Goal: Use online tool/utility: Utilize a website feature to perform a specific function

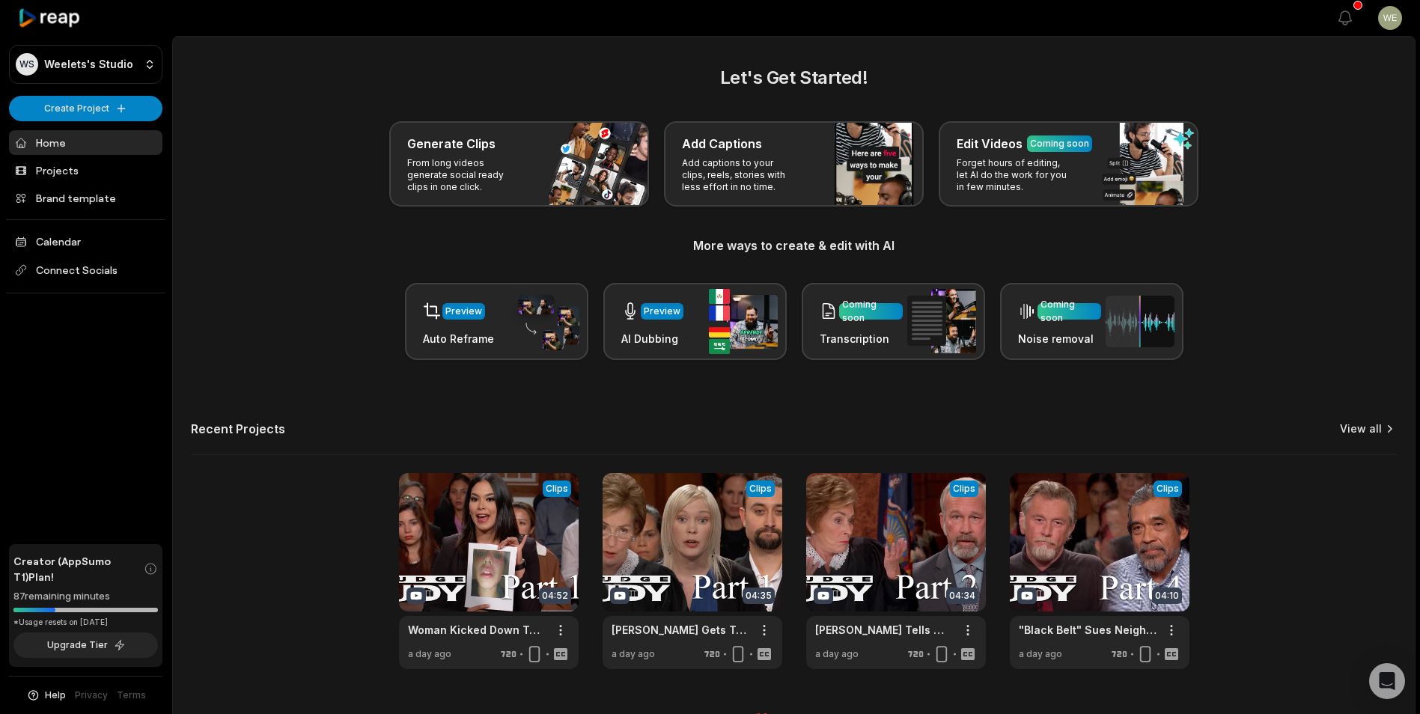
click at [1354, 432] on link "View all" at bounding box center [1361, 428] width 42 height 15
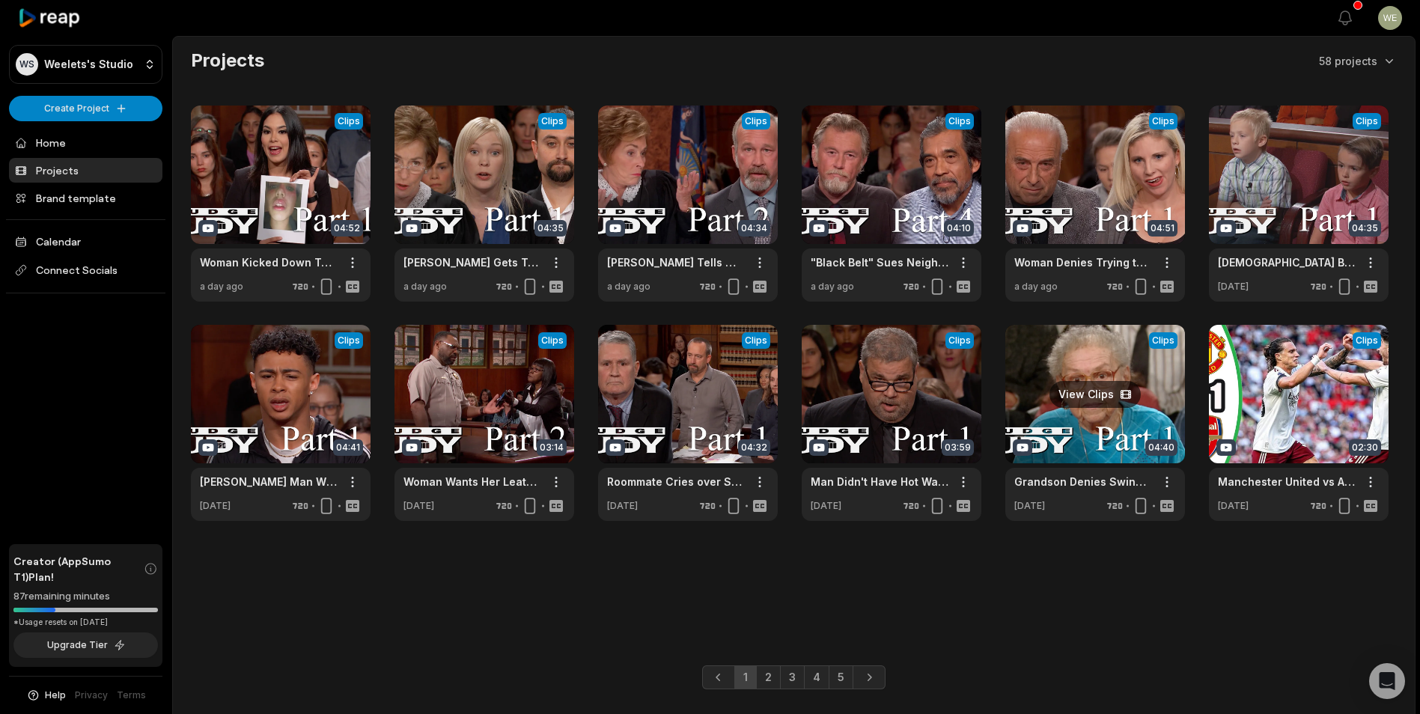
click at [1108, 428] on link at bounding box center [1095, 423] width 180 height 196
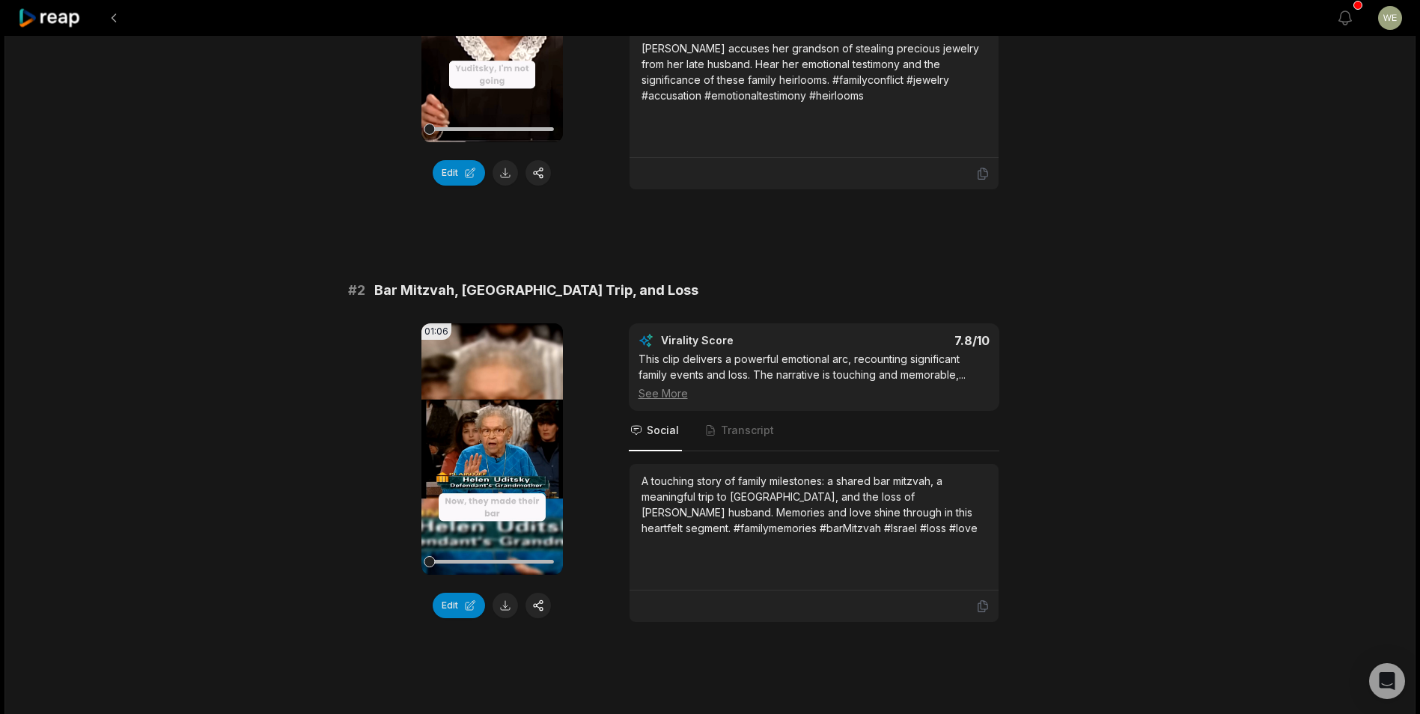
scroll to position [449, 0]
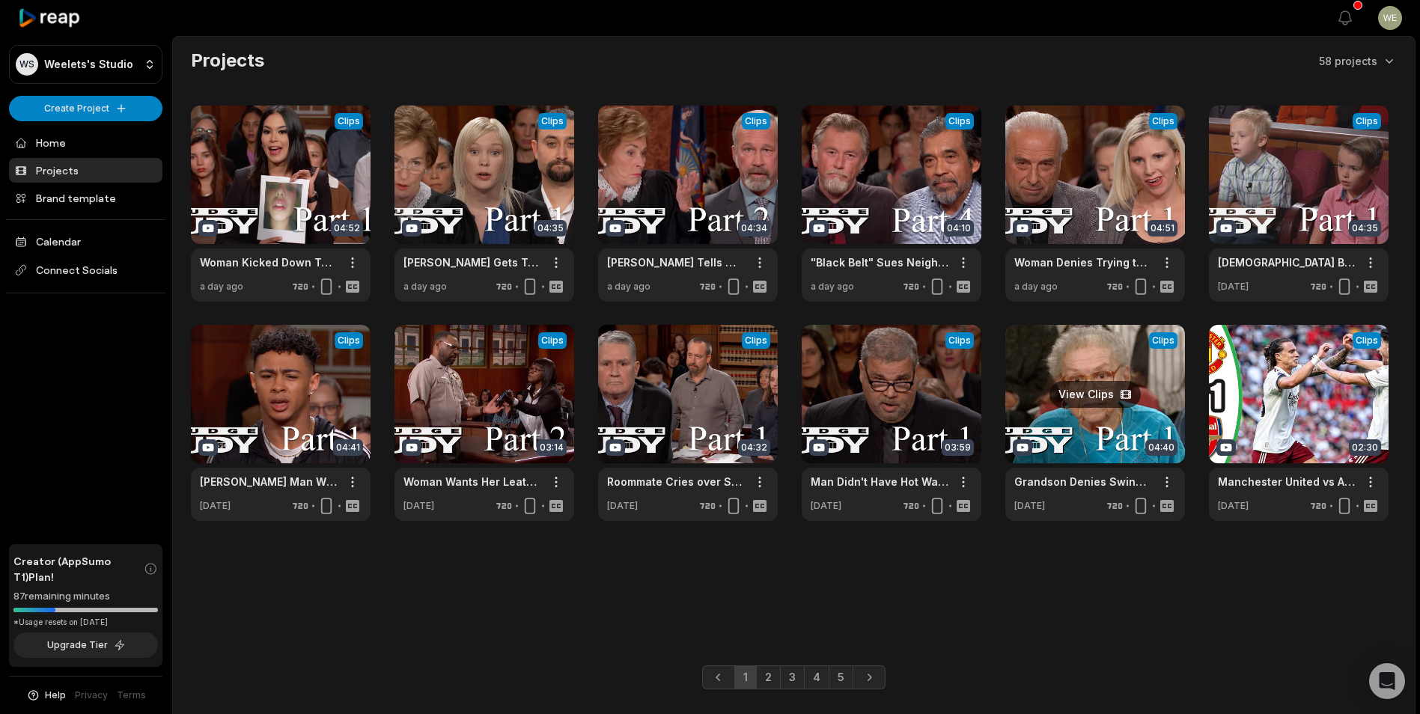
click at [1118, 418] on link at bounding box center [1095, 423] width 180 height 196
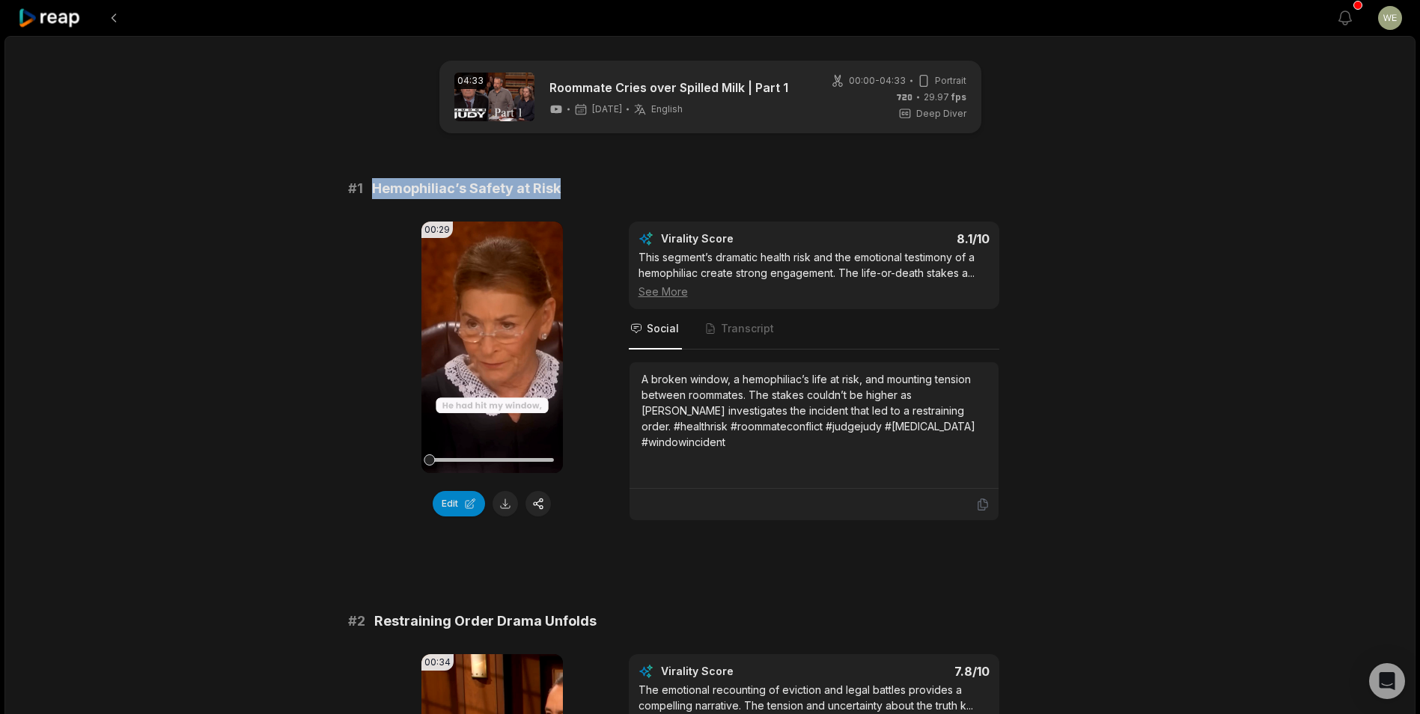
drag, startPoint x: 0, startPoint y: 0, endPoint x: 482, endPoint y: 189, distance: 517.5
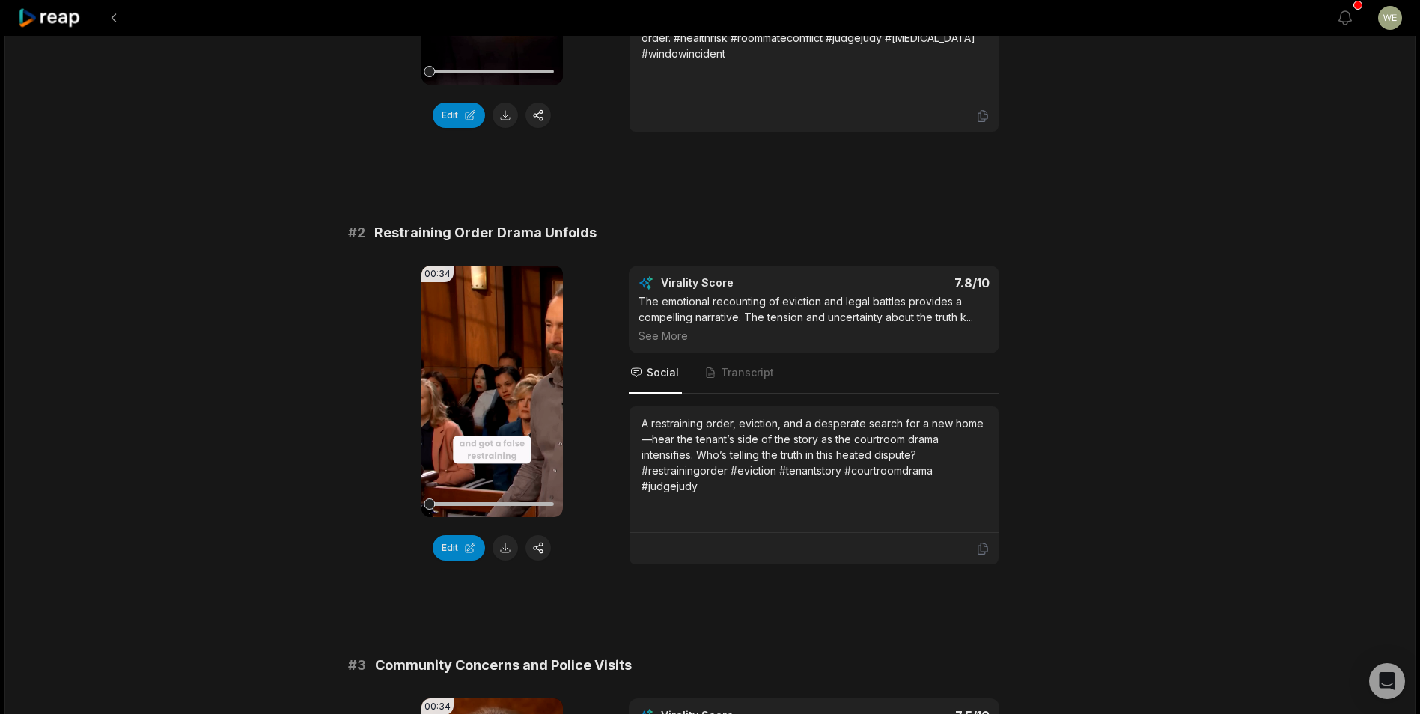
scroll to position [374, 0]
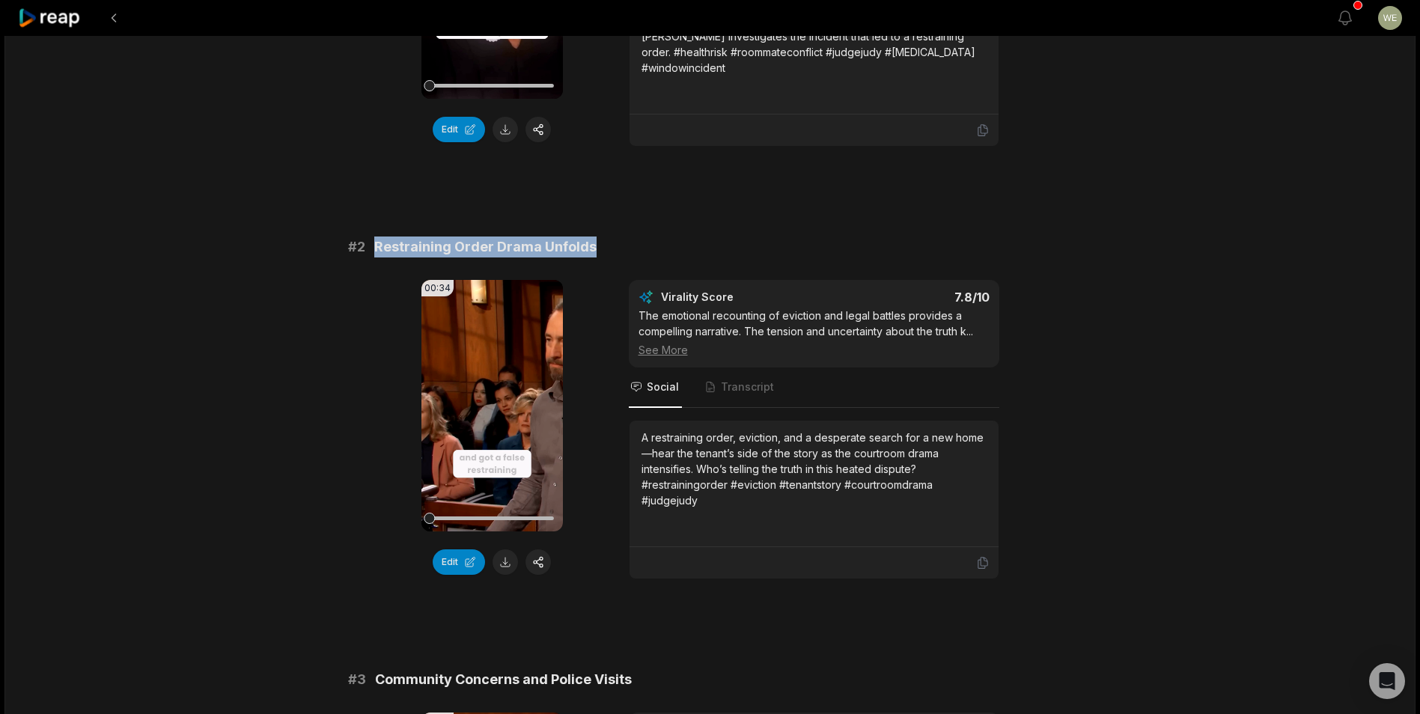
drag, startPoint x: 458, startPoint y: 242, endPoint x: 594, endPoint y: 254, distance: 136.7
click at [594, 254] on div "# 2 Restraining Order Drama Unfolds" at bounding box center [710, 246] width 724 height 21
drag, startPoint x: 594, startPoint y: 254, endPoint x: 564, endPoint y: 251, distance: 30.8
copy span "Restraining Order Drama Unfolds"
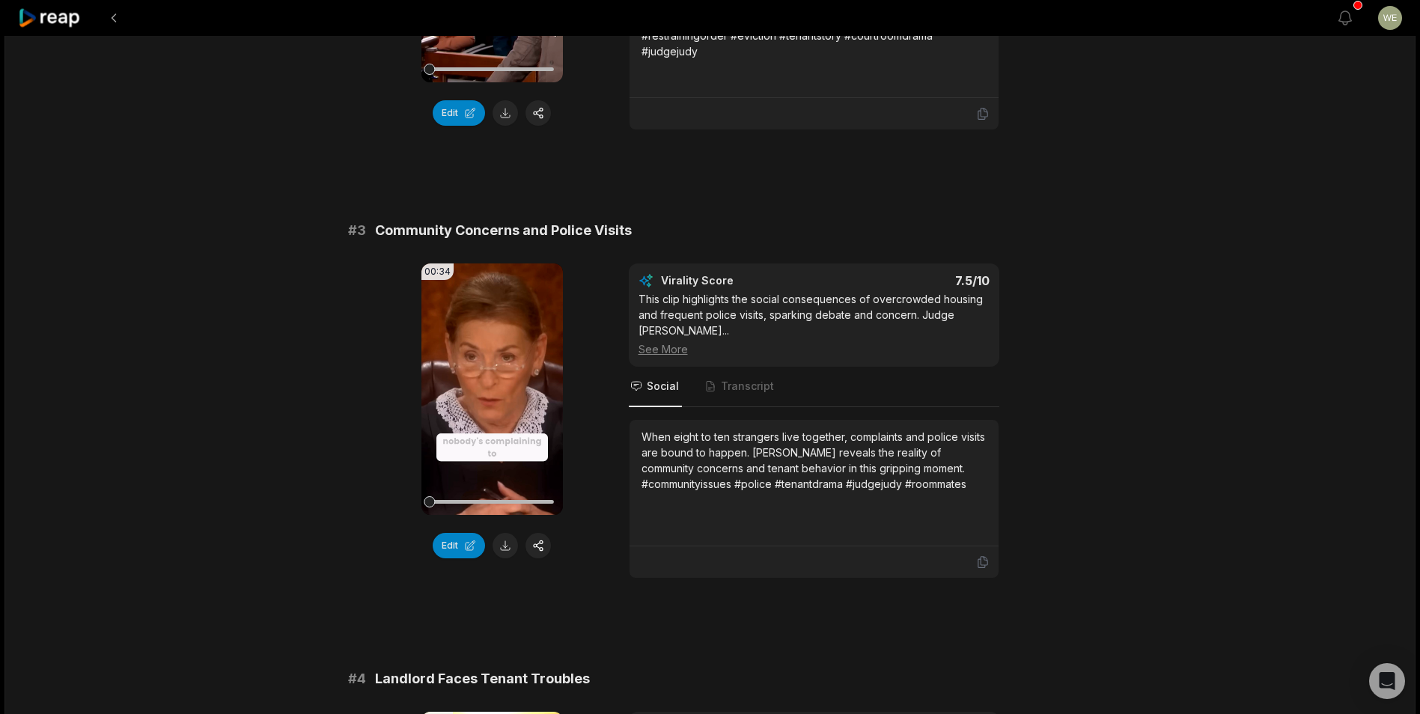
scroll to position [1048, 0]
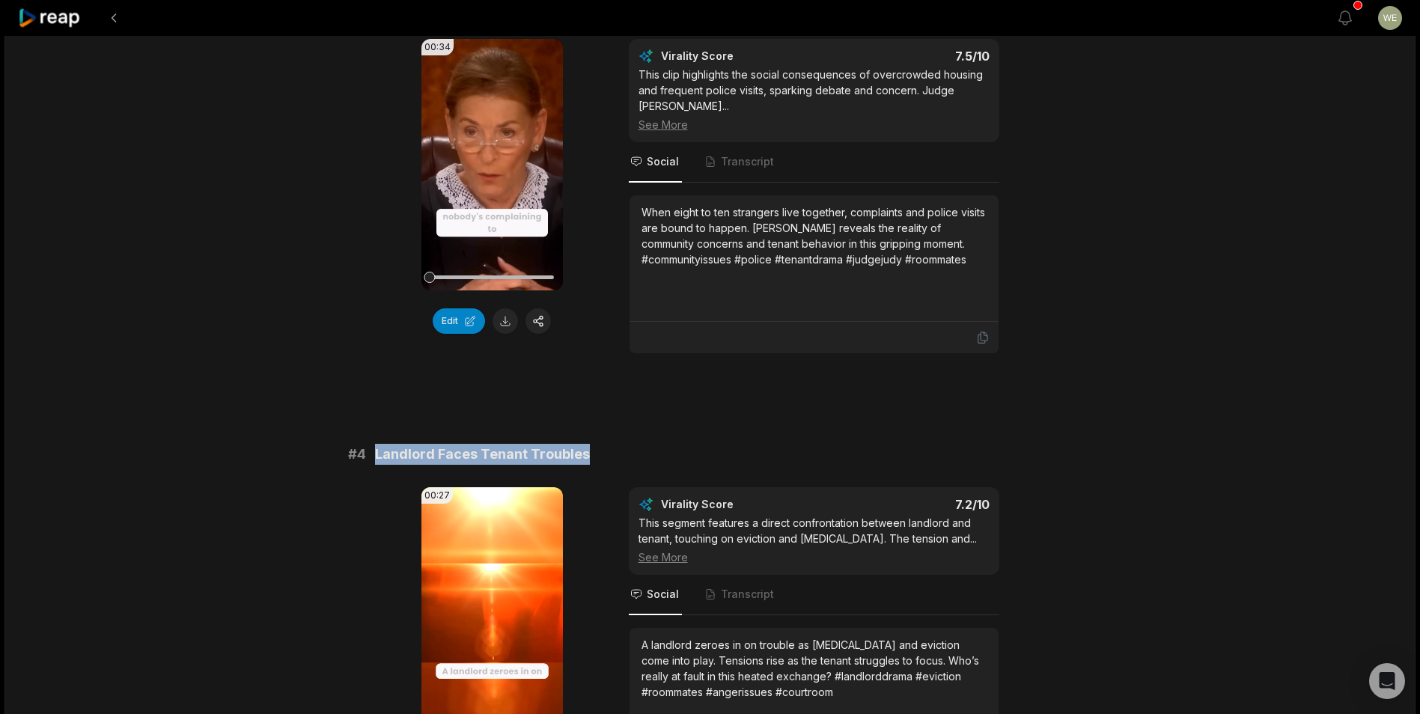
drag, startPoint x: 373, startPoint y: 436, endPoint x: 620, endPoint y: 430, distance: 247.0
click at [620, 444] on div "# 4 Landlord Faces Tenant Troubles" at bounding box center [710, 454] width 724 height 21
drag, startPoint x: 620, startPoint y: 430, endPoint x: 531, endPoint y: 440, distance: 89.6
copy span "Landlord Faces Tenant Troubles"
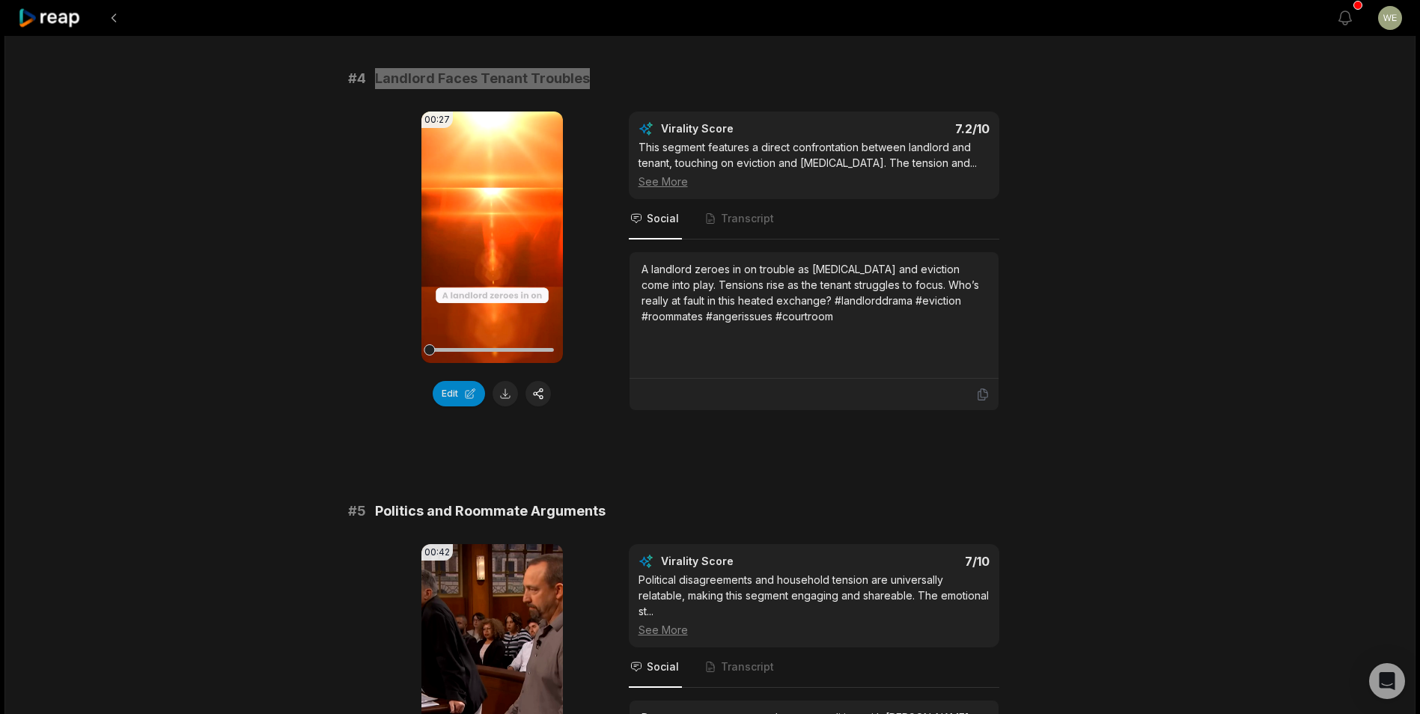
scroll to position [1497, 0]
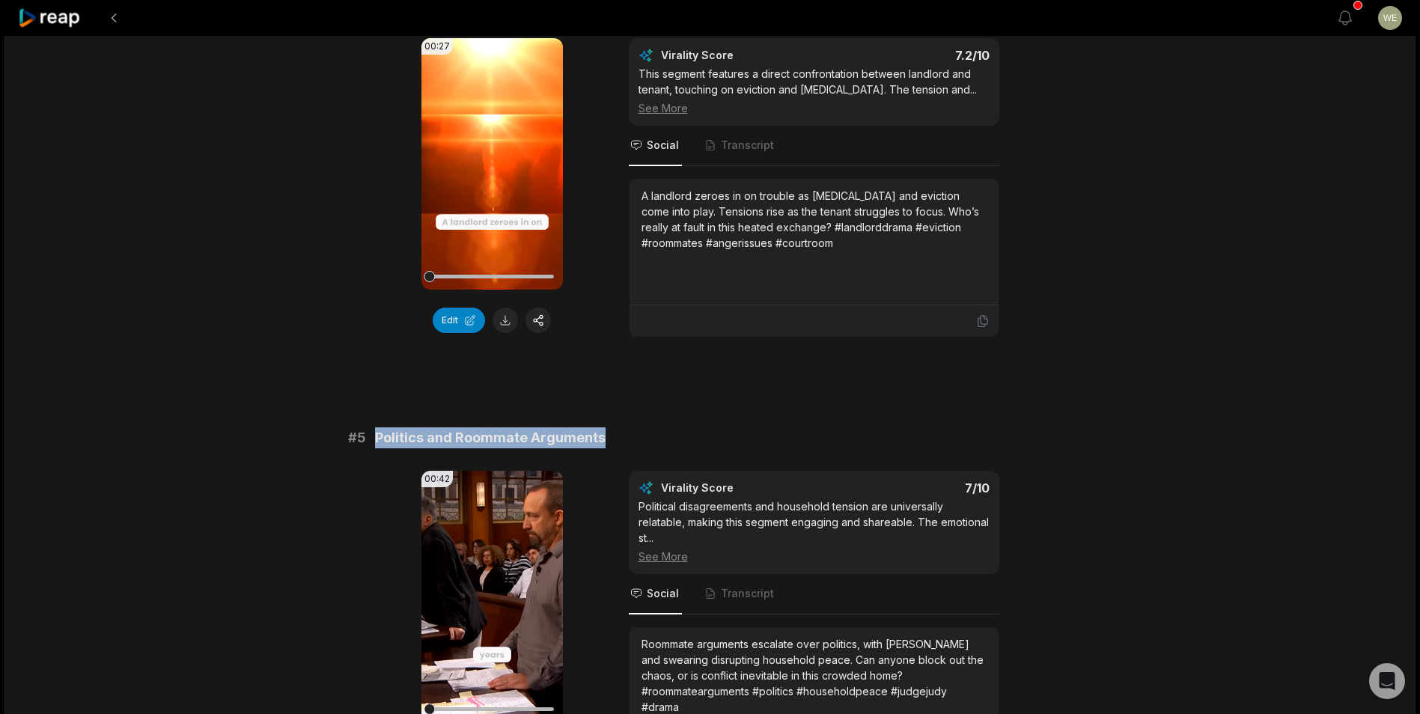
drag, startPoint x: 376, startPoint y: 437, endPoint x: 605, endPoint y: 436, distance: 229.8
click at [605, 436] on div "# 5 Politics and Roommate Arguments" at bounding box center [710, 437] width 724 height 21
drag, startPoint x: 605, startPoint y: 436, endPoint x: 531, endPoint y: 436, distance: 74.8
copy span "Politics and Roommate Arguments"
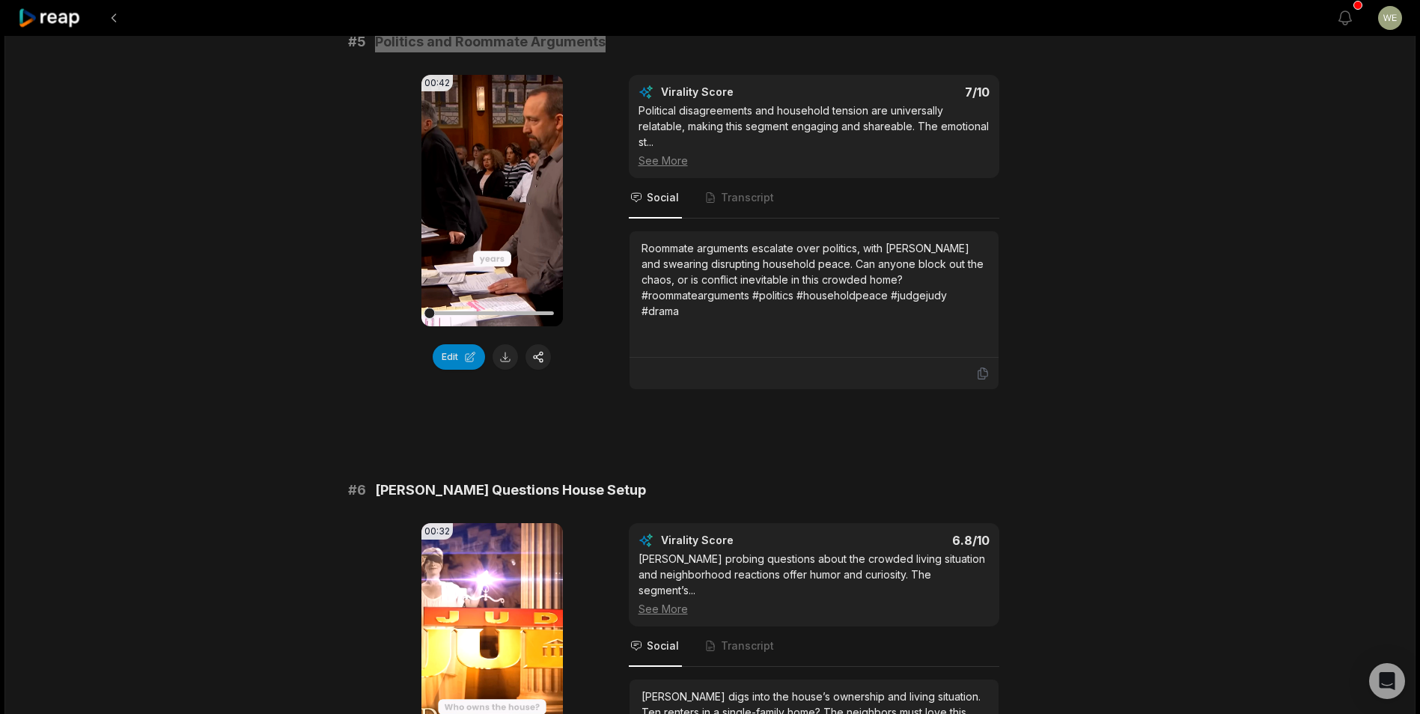
scroll to position [2021, 0]
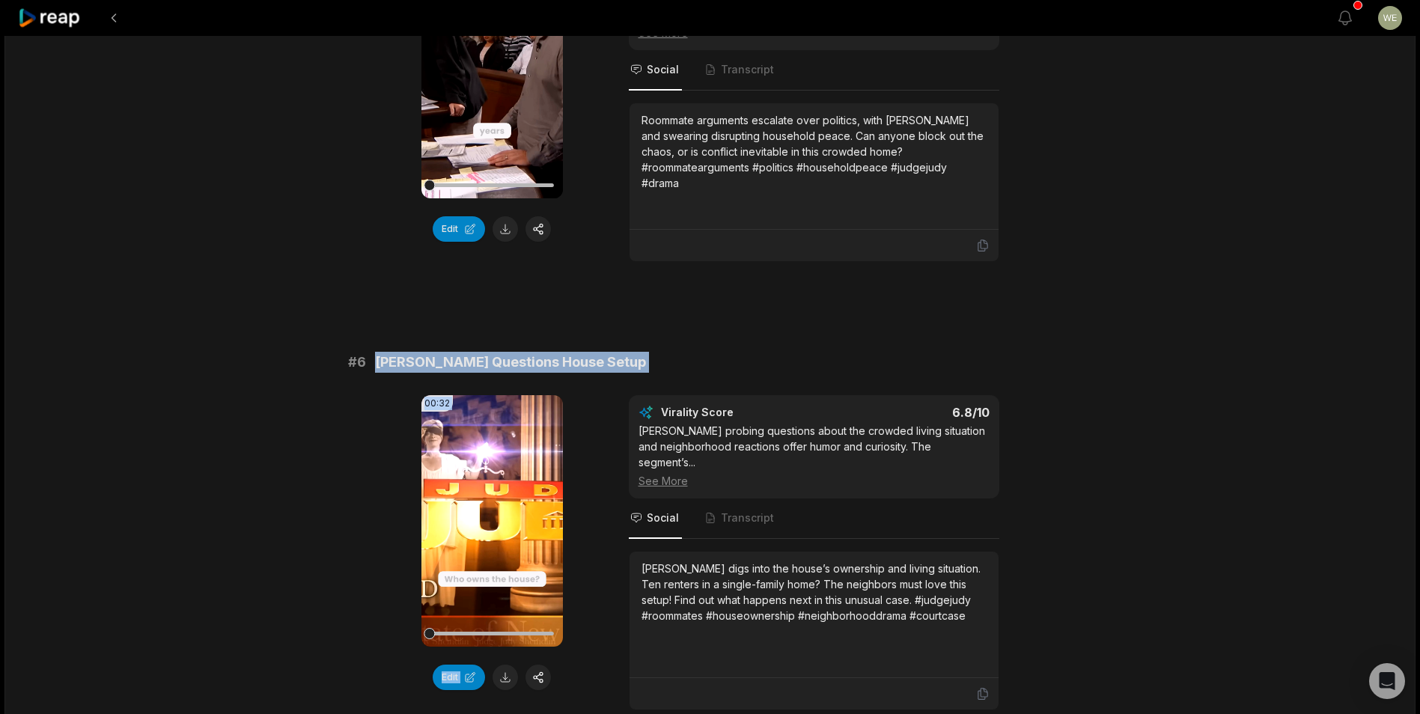
drag, startPoint x: 371, startPoint y: 362, endPoint x: 632, endPoint y: 378, distance: 260.9
click at [632, 378] on div "# 6 [PERSON_NAME] Questions House Setup 00:32 Your browser does not support mp4…" at bounding box center [710, 531] width 724 height 358
drag, startPoint x: 632, startPoint y: 378, endPoint x: 562, endPoint y: 364, distance: 71.0
copy div "[PERSON_NAME] Questions House Setup 00:32 Your browser does not support mp4 for…"
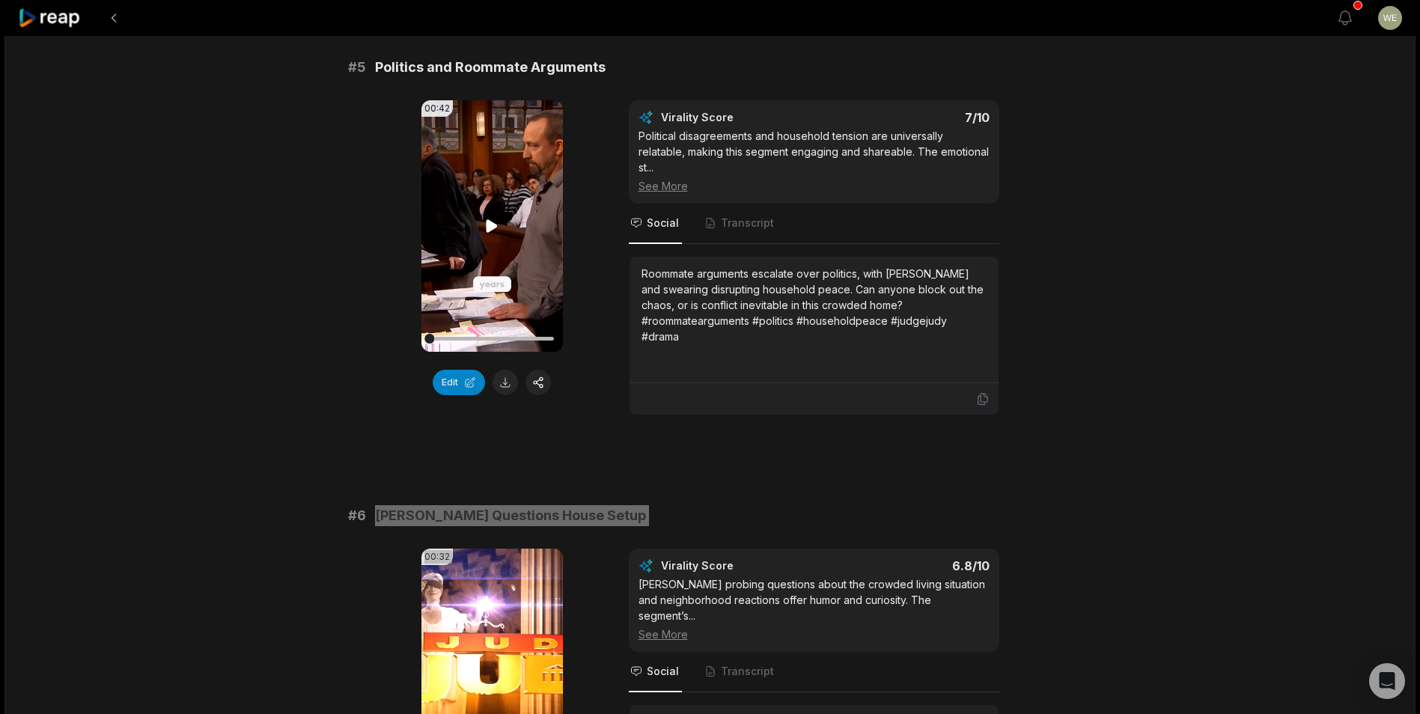
scroll to position [1646, 0]
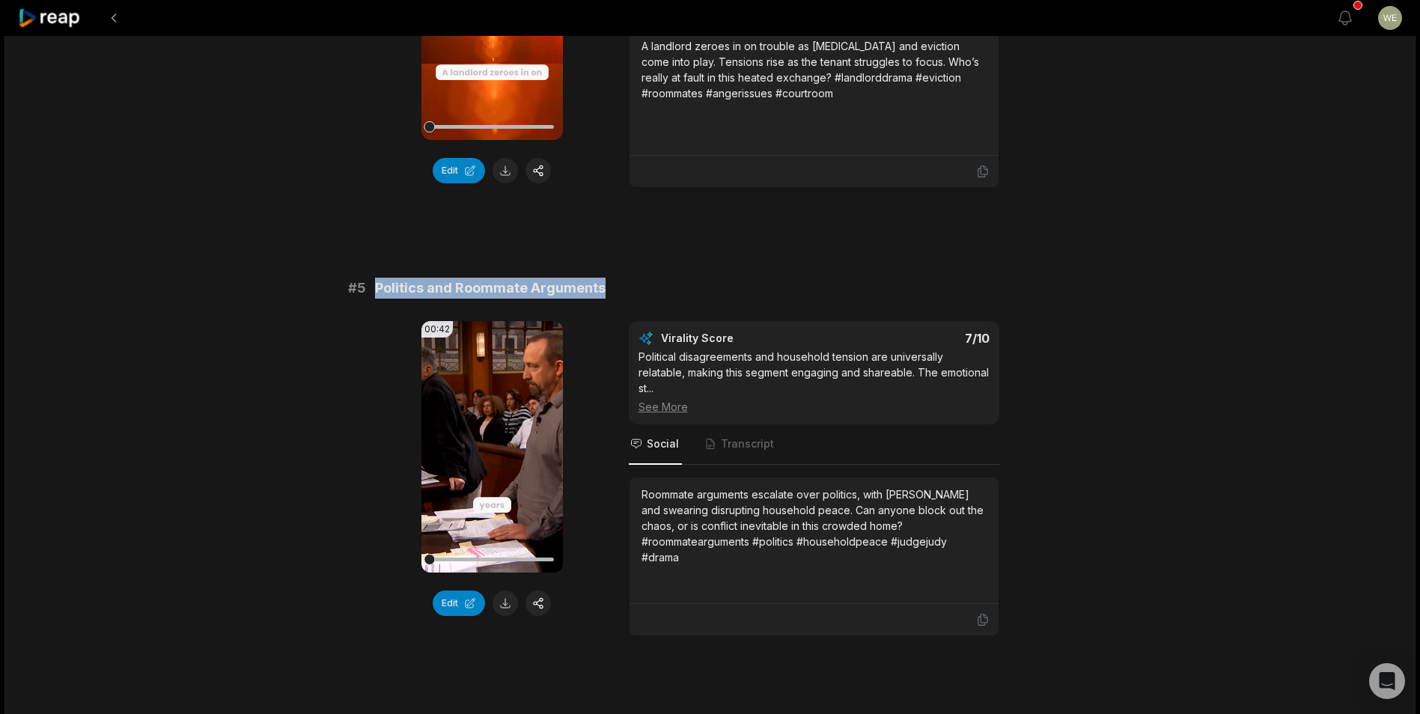
drag, startPoint x: 371, startPoint y: 288, endPoint x: 618, endPoint y: 293, distance: 247.0
click at [618, 293] on div "# 5 Politics and Roommate Arguments" at bounding box center [710, 288] width 724 height 21
drag, startPoint x: 618, startPoint y: 293, endPoint x: 567, endPoint y: 284, distance: 52.3
copy span "Politics and Roommate Arguments"
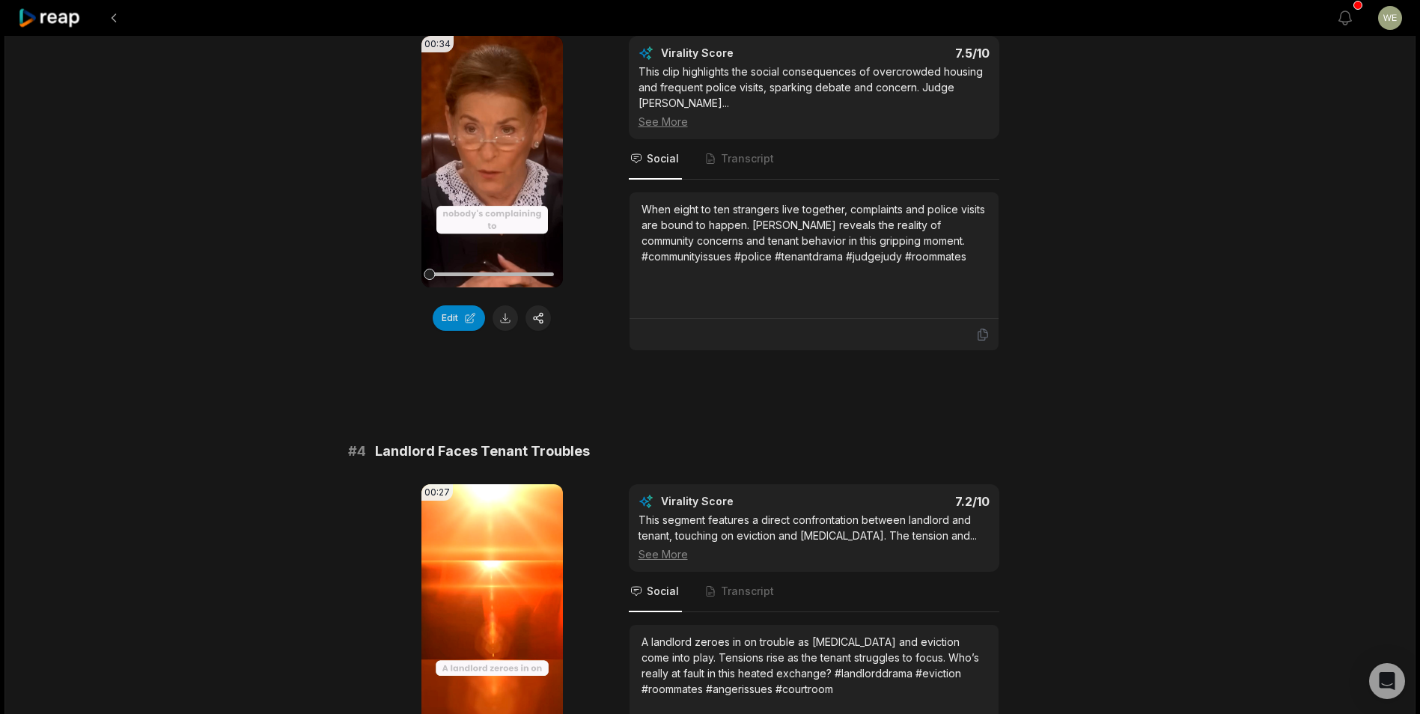
scroll to position [917, 0]
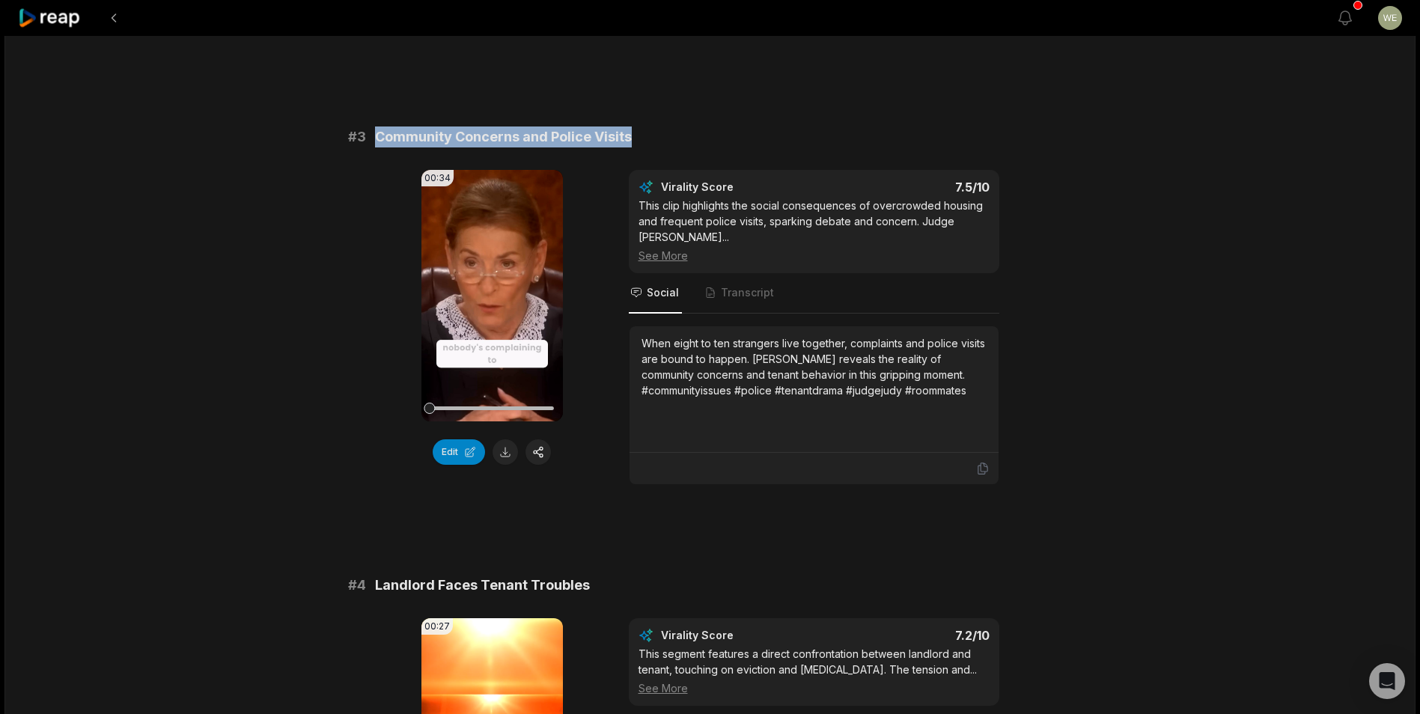
drag, startPoint x: 377, startPoint y: 139, endPoint x: 655, endPoint y: 138, distance: 277.7
click at [655, 138] on div "# 3 Community Concerns and Police Visits" at bounding box center [710, 136] width 724 height 21
drag, startPoint x: 655, startPoint y: 138, endPoint x: 587, endPoint y: 129, distance: 68.1
copy span "Community Concerns and Police Visits"
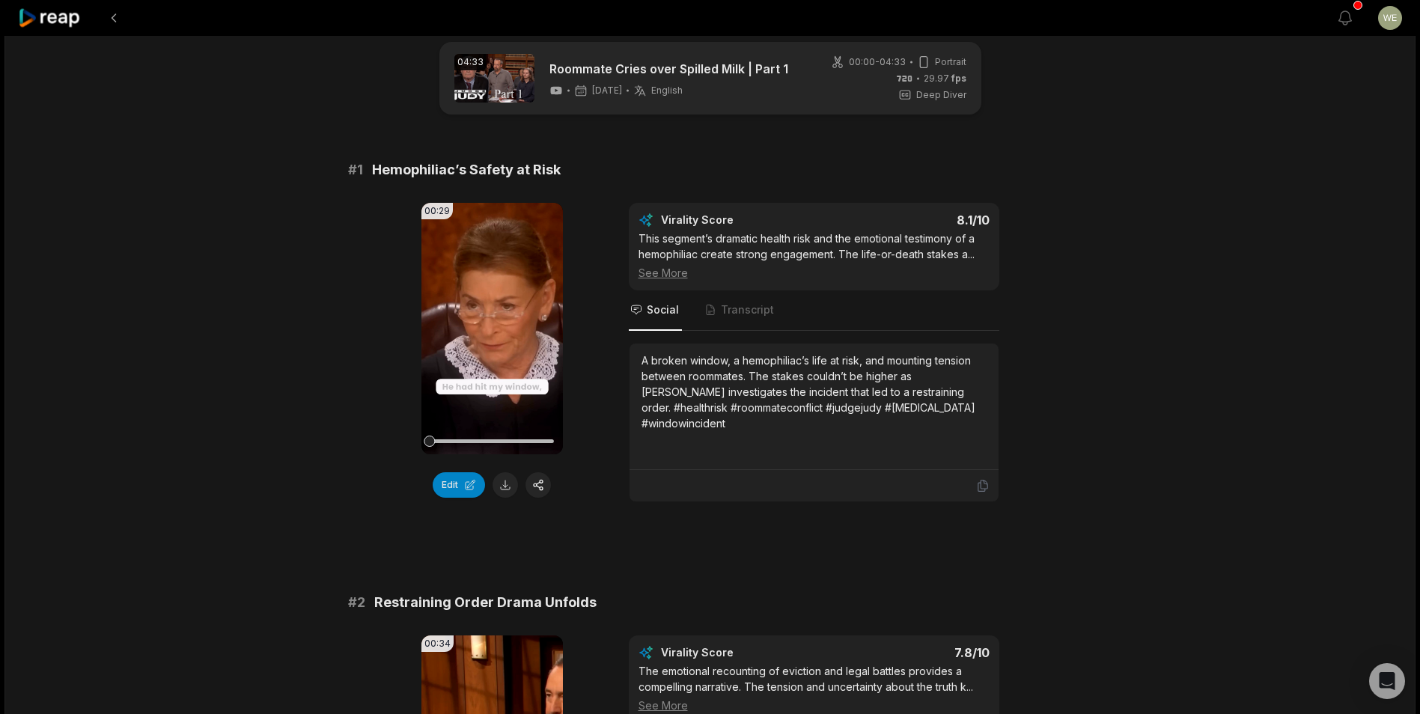
scroll to position [0, 0]
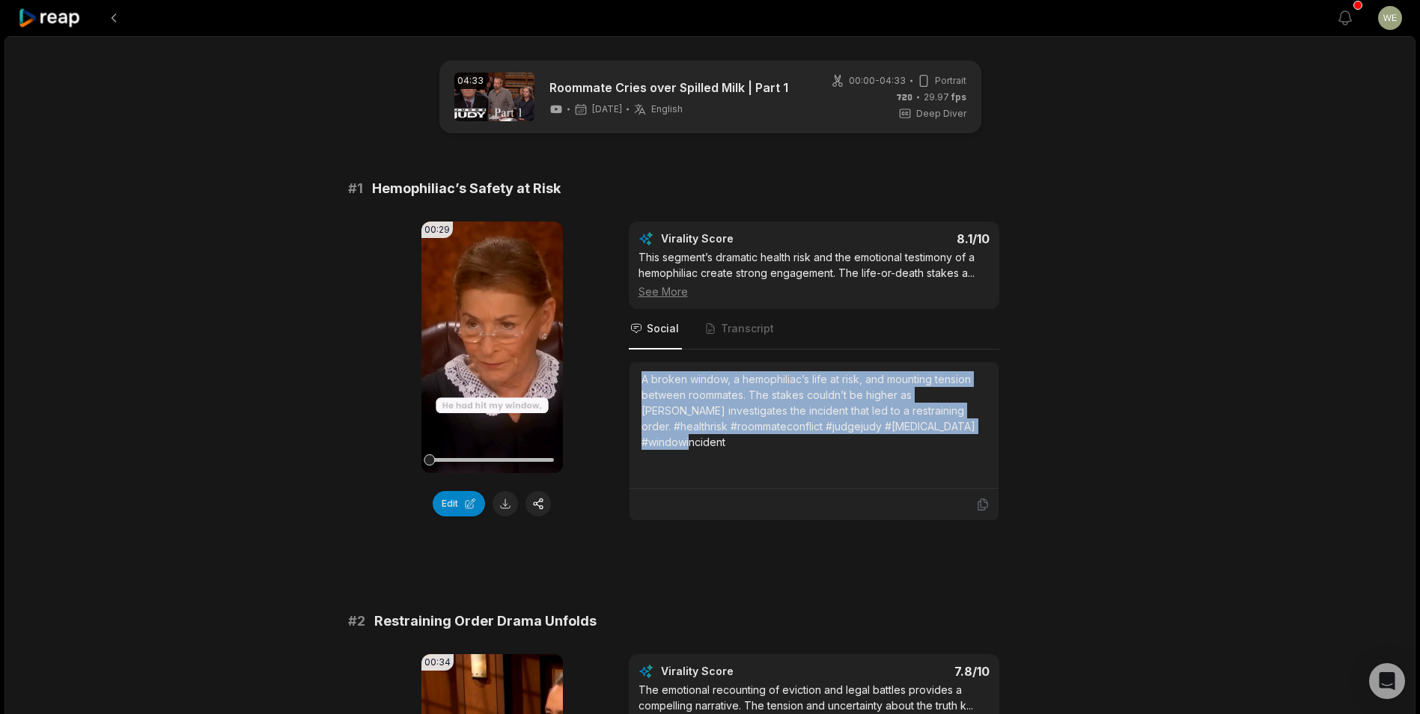
drag, startPoint x: 632, startPoint y: 382, endPoint x: 967, endPoint y: 435, distance: 338.7
click at [967, 435] on div "A broken window, a hemophiliac’s life at risk, and mounting tension between roo…" at bounding box center [813, 425] width 369 height 126
copy div "A broken window, a hemophiliac’s life at risk, and mounting tension between roo…"
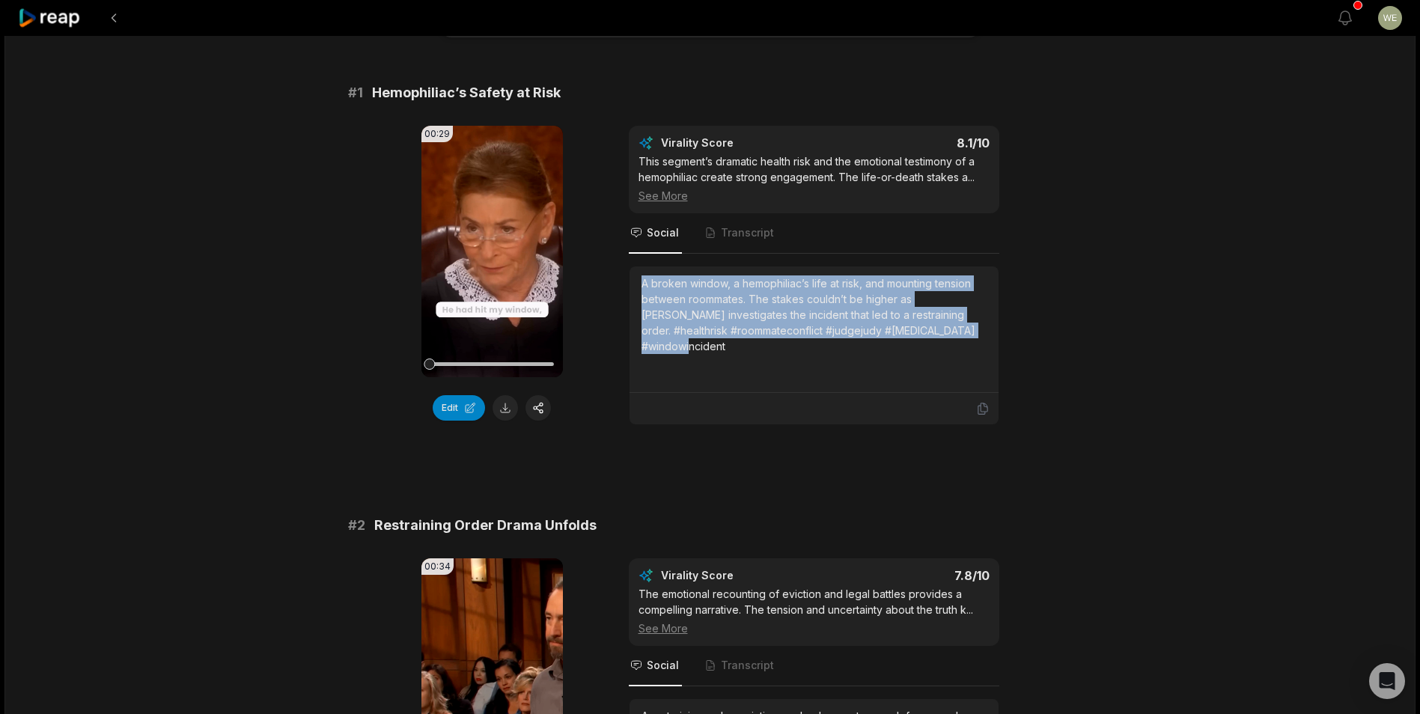
scroll to position [225, 0]
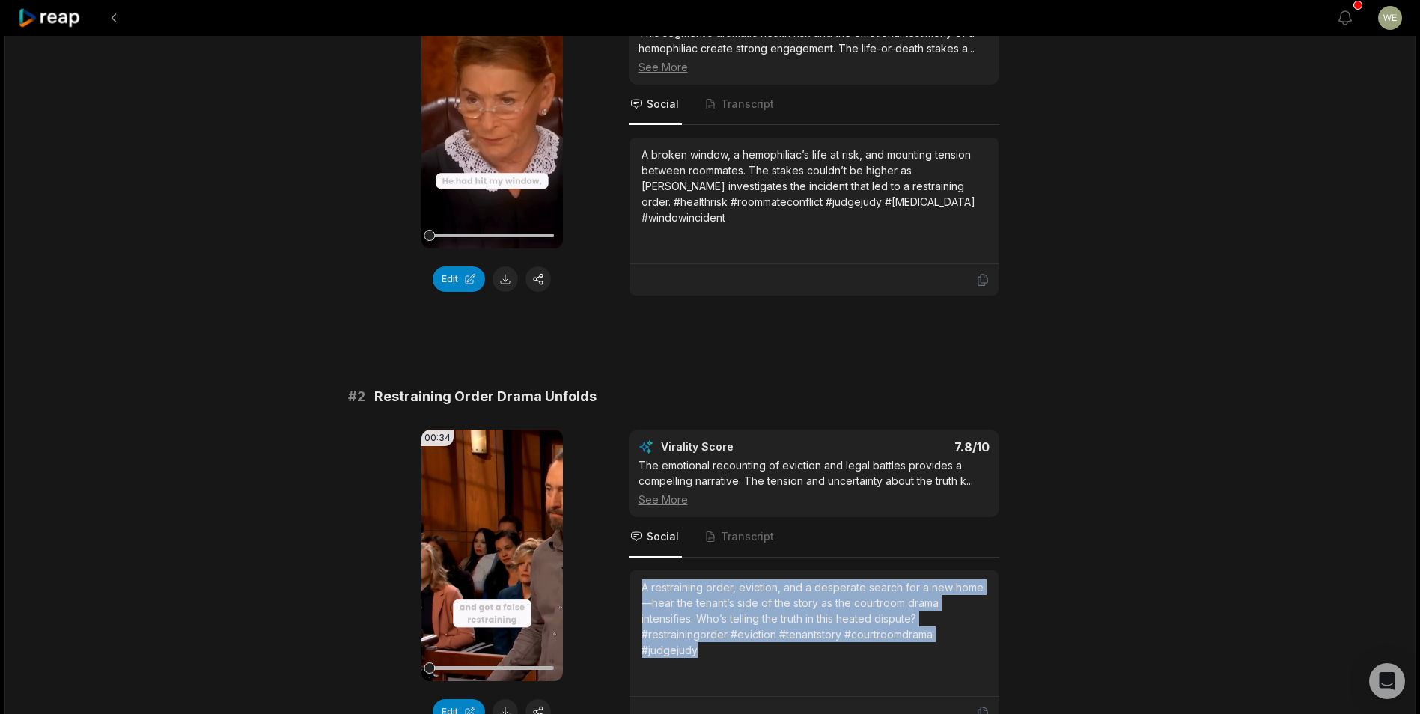
drag, startPoint x: 640, startPoint y: 586, endPoint x: 730, endPoint y: 652, distance: 112.0
click at [730, 652] on div "A restraining order, eviction, and a desperate search for a new home—hear the t…" at bounding box center [813, 633] width 369 height 126
drag, startPoint x: 730, startPoint y: 652, endPoint x: 687, endPoint y: 620, distance: 53.6
copy div "A restraining order, eviction, and a desperate search for a new home—hear the t…"
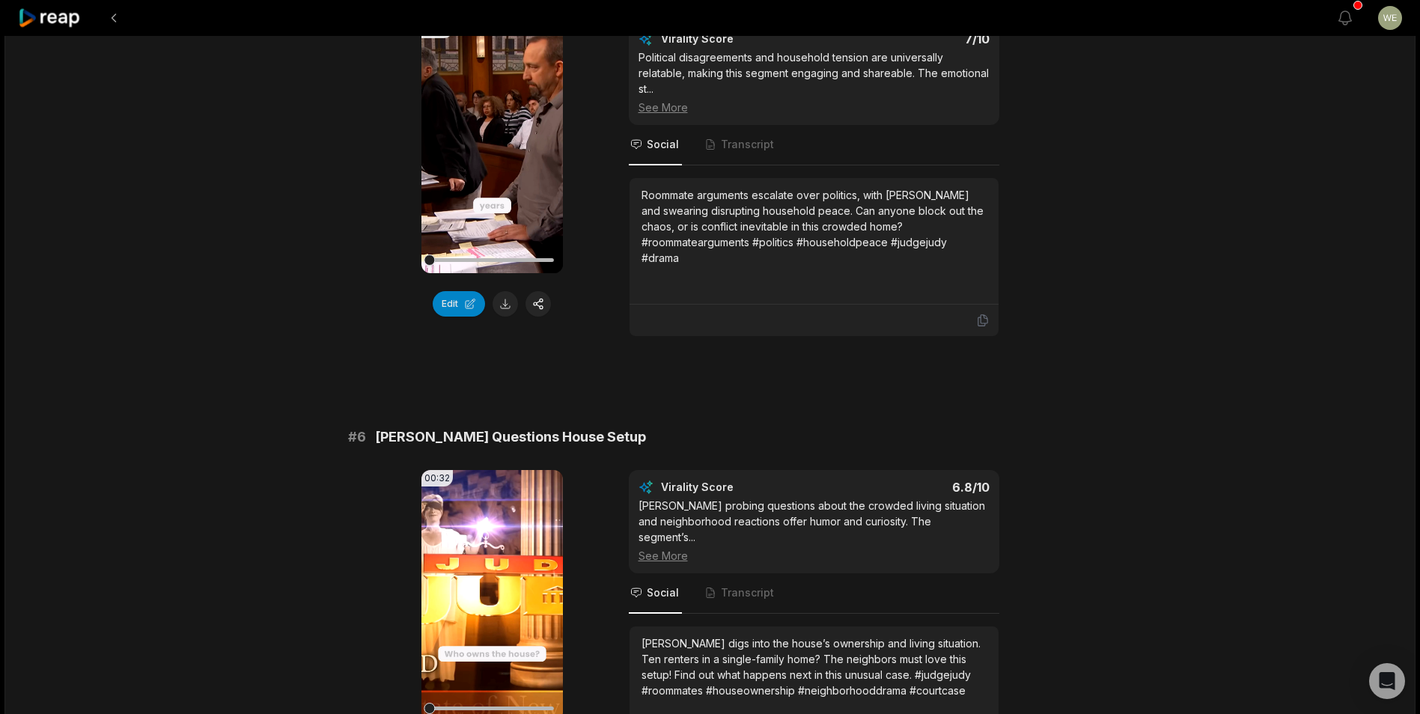
scroll to position [2114, 0]
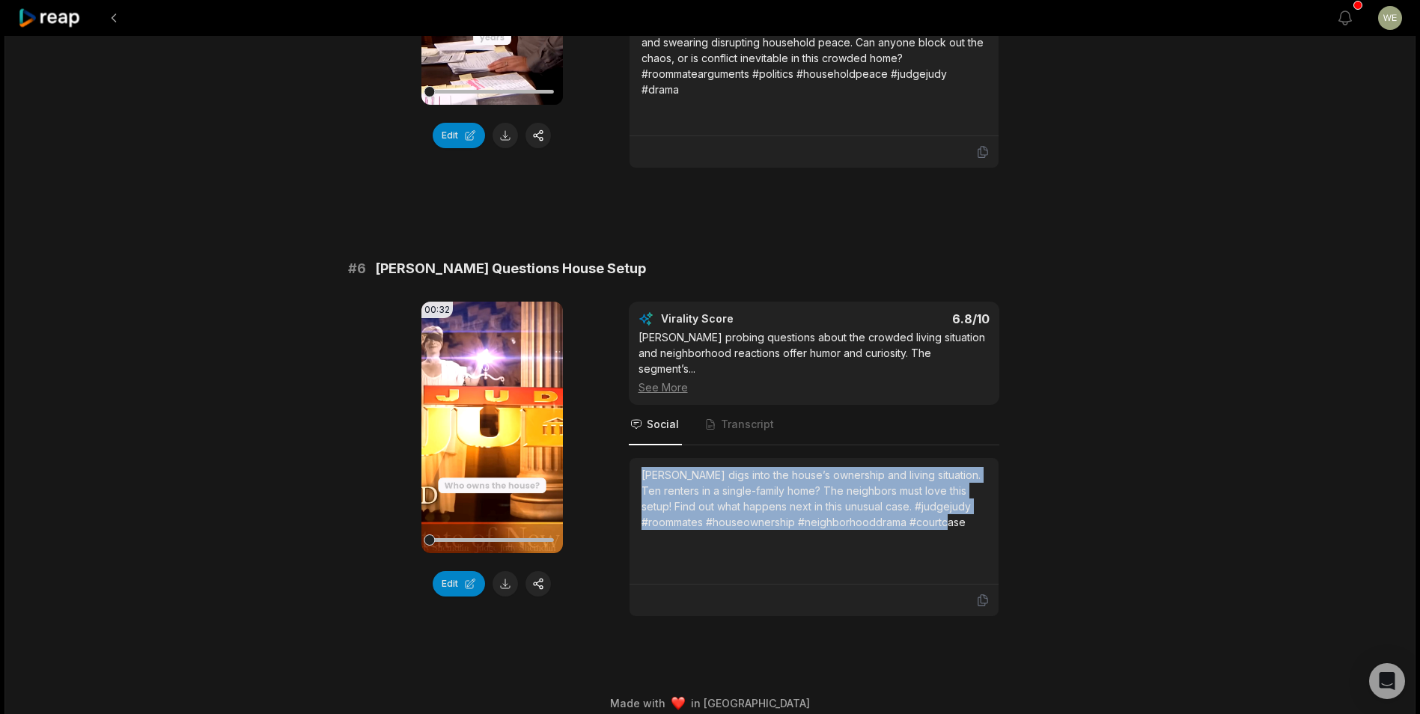
drag, startPoint x: 635, startPoint y: 452, endPoint x: 986, endPoint y: 520, distance: 357.5
click at [986, 520] on div "Judge Judy digs into the house’s ownership and living situation. Ten renters in…" at bounding box center [813, 521] width 369 height 126
drag, startPoint x: 986, startPoint y: 520, endPoint x: 898, endPoint y: 507, distance: 89.3
copy div "Judge Judy digs into the house’s ownership and living situation. Ten renters in…"
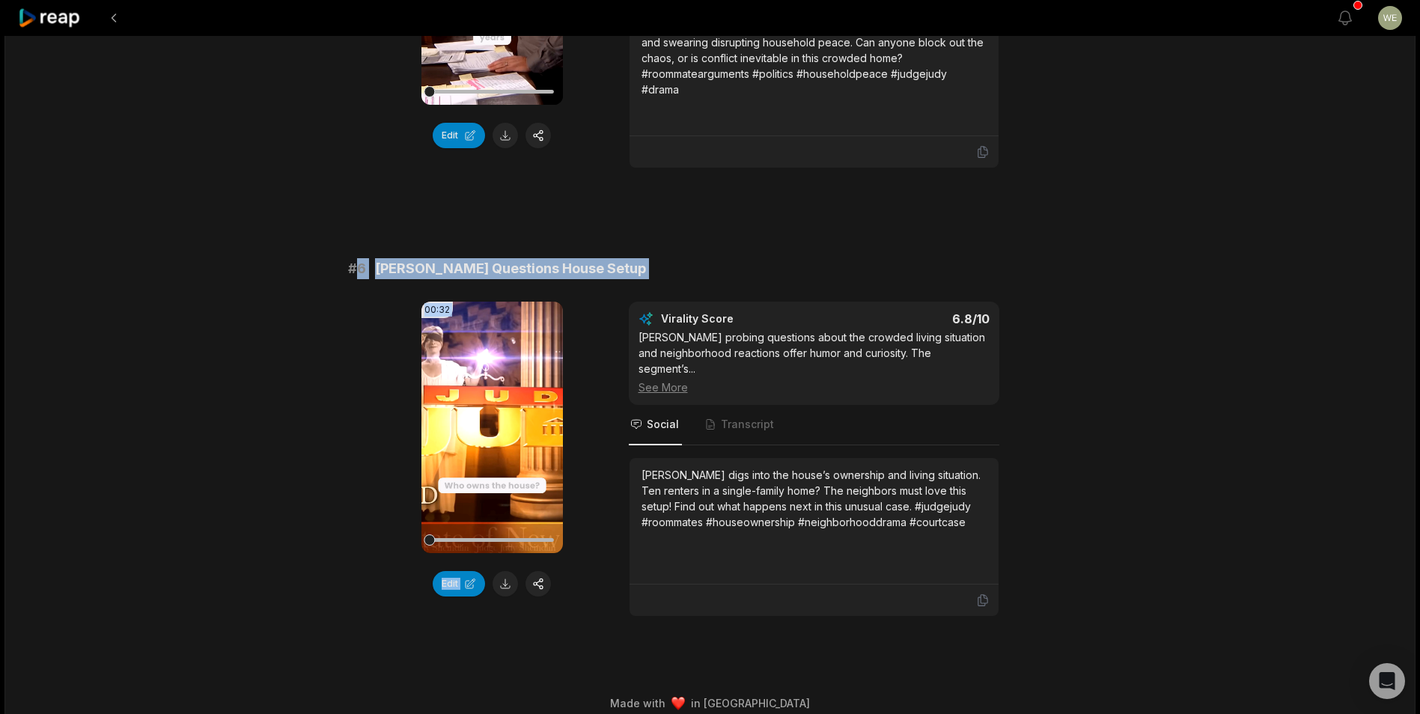
drag, startPoint x: 441, startPoint y: 274, endPoint x: 355, endPoint y: 274, distance: 85.3
click at [355, 274] on div "# 6 Judge Judy Questions House Setup 00:32 Your browser does not support mp4 fo…" at bounding box center [710, 437] width 724 height 358
drag, startPoint x: 355, startPoint y: 274, endPoint x: 403, endPoint y: 269, distance: 47.4
click at [403, 269] on span "Judge Judy Questions House Setup" at bounding box center [510, 268] width 271 height 21
drag, startPoint x: 377, startPoint y: 269, endPoint x: 608, endPoint y: 273, distance: 230.5
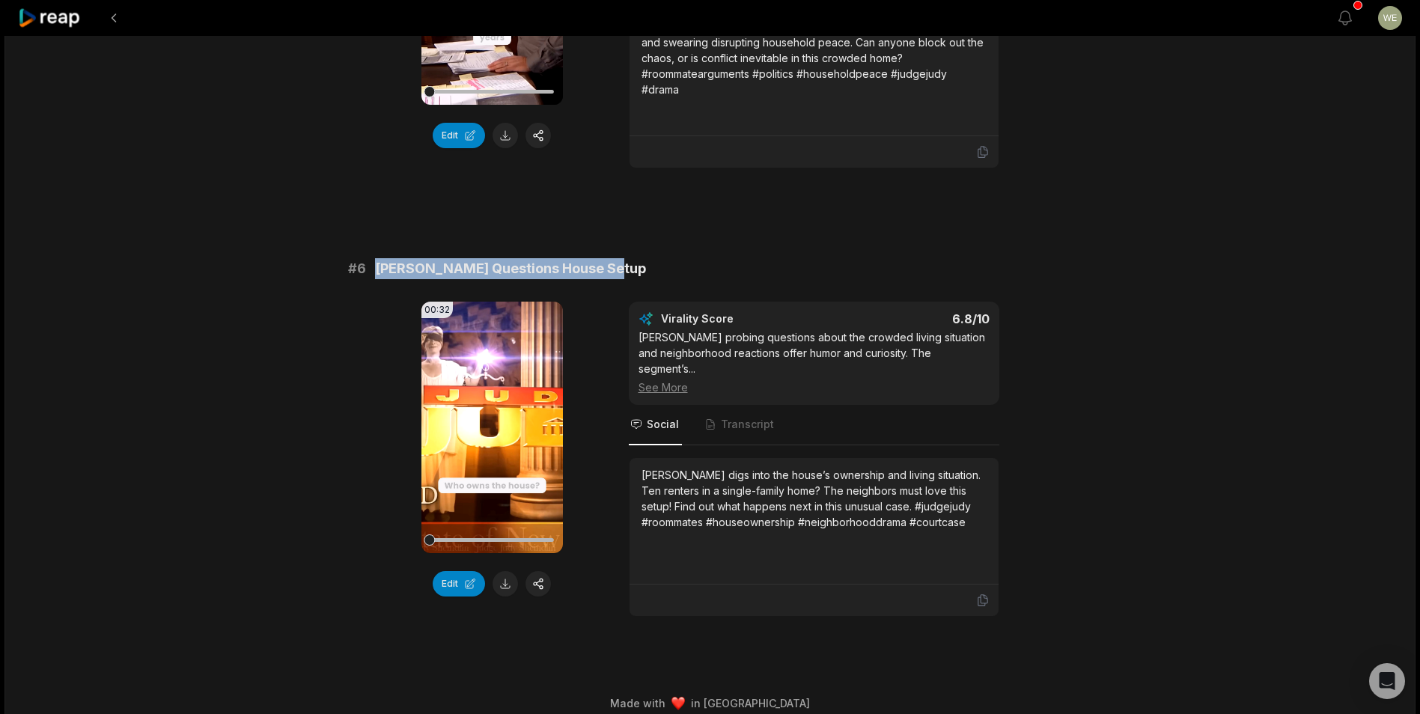
click at [608, 273] on span "Judge Judy Questions House Setup" at bounding box center [510, 268] width 271 height 21
drag, startPoint x: 608, startPoint y: 273, endPoint x: 590, endPoint y: 266, distance: 19.5
copy span "Judge Judy Questions House Setup"
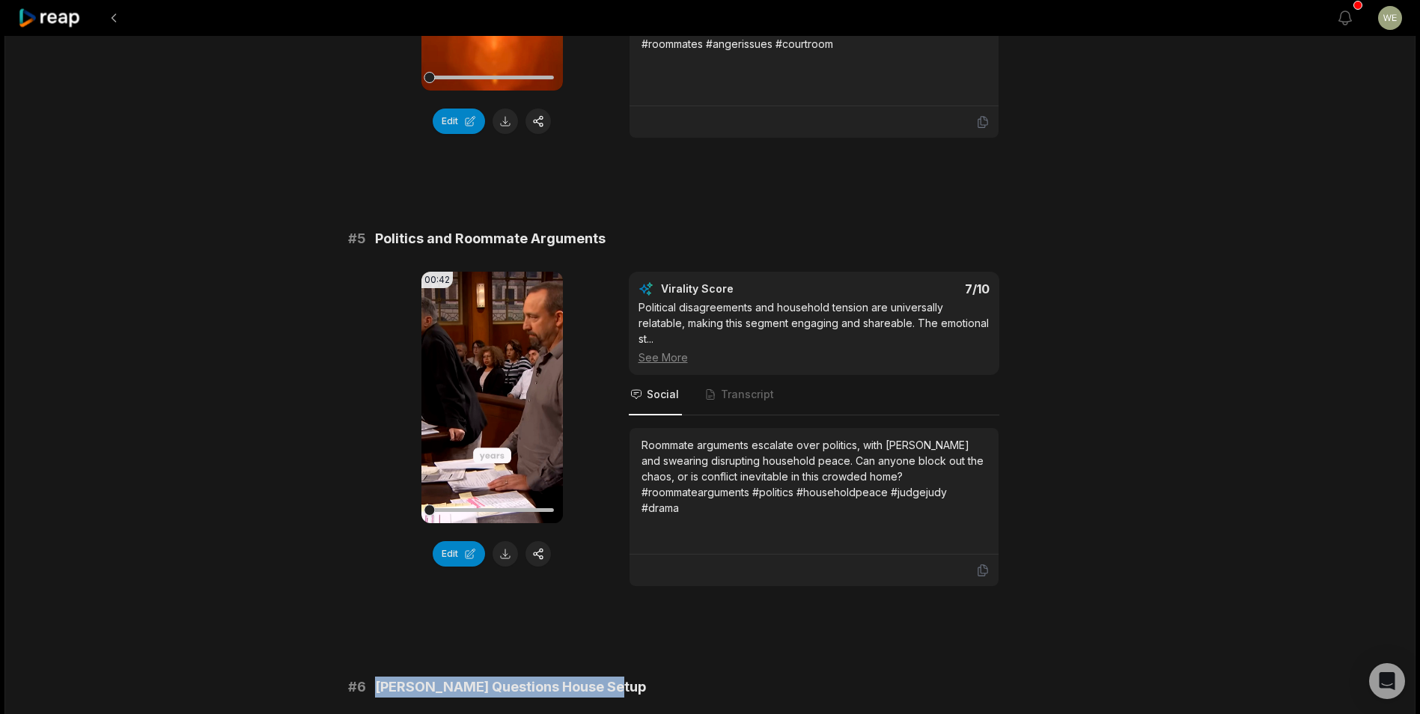
scroll to position [1590, 0]
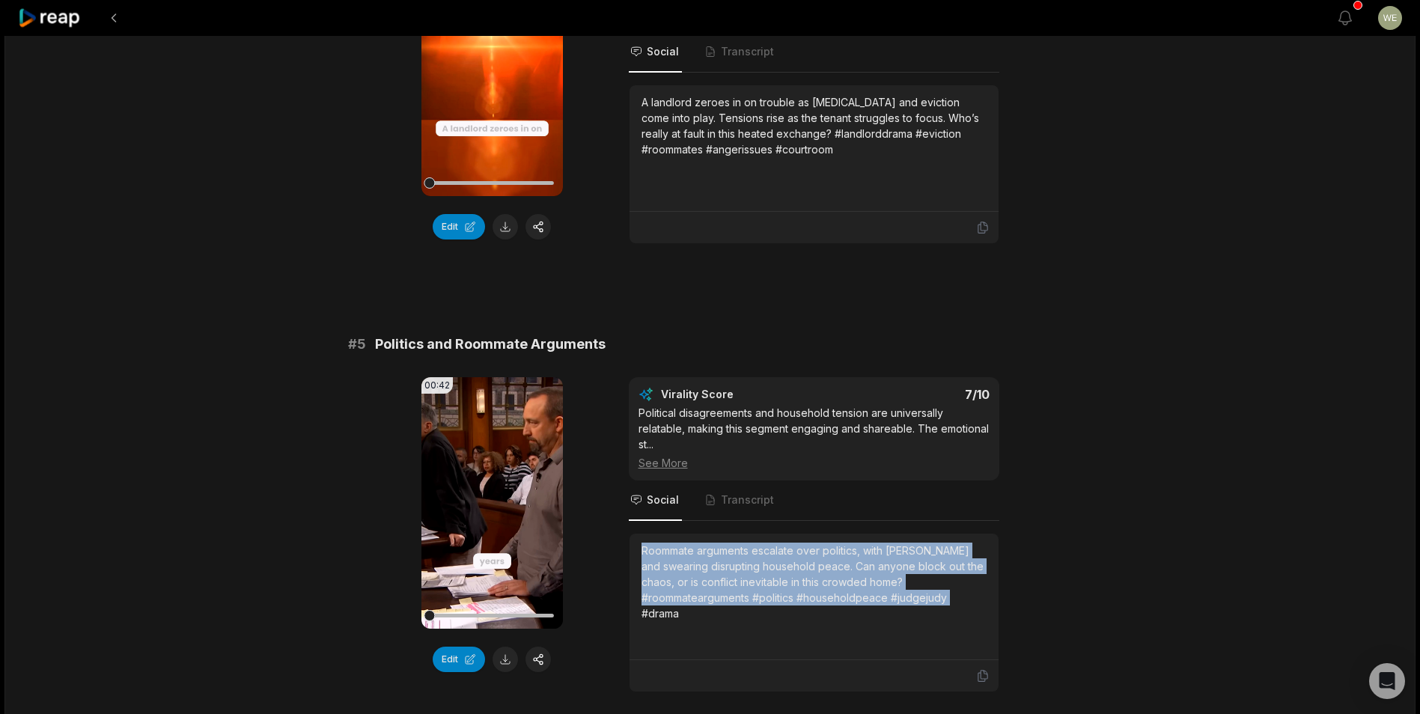
drag, startPoint x: 637, startPoint y: 549, endPoint x: 711, endPoint y: 620, distance: 102.7
click at [711, 620] on div "Roommate arguments escalate over politics, with yelling and swearing disrupting…" at bounding box center [813, 597] width 369 height 126
drag, startPoint x: 711, startPoint y: 620, endPoint x: 671, endPoint y: 579, distance: 57.7
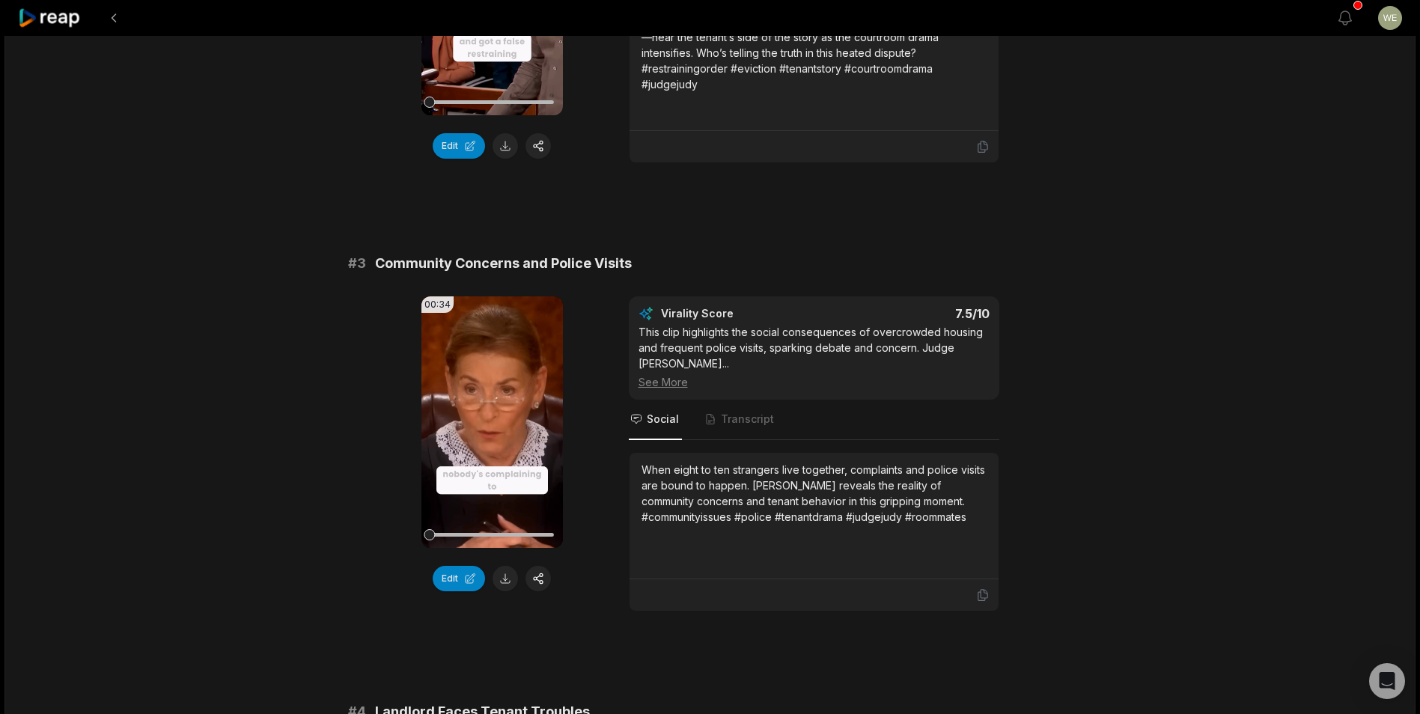
scroll to position [692, 0]
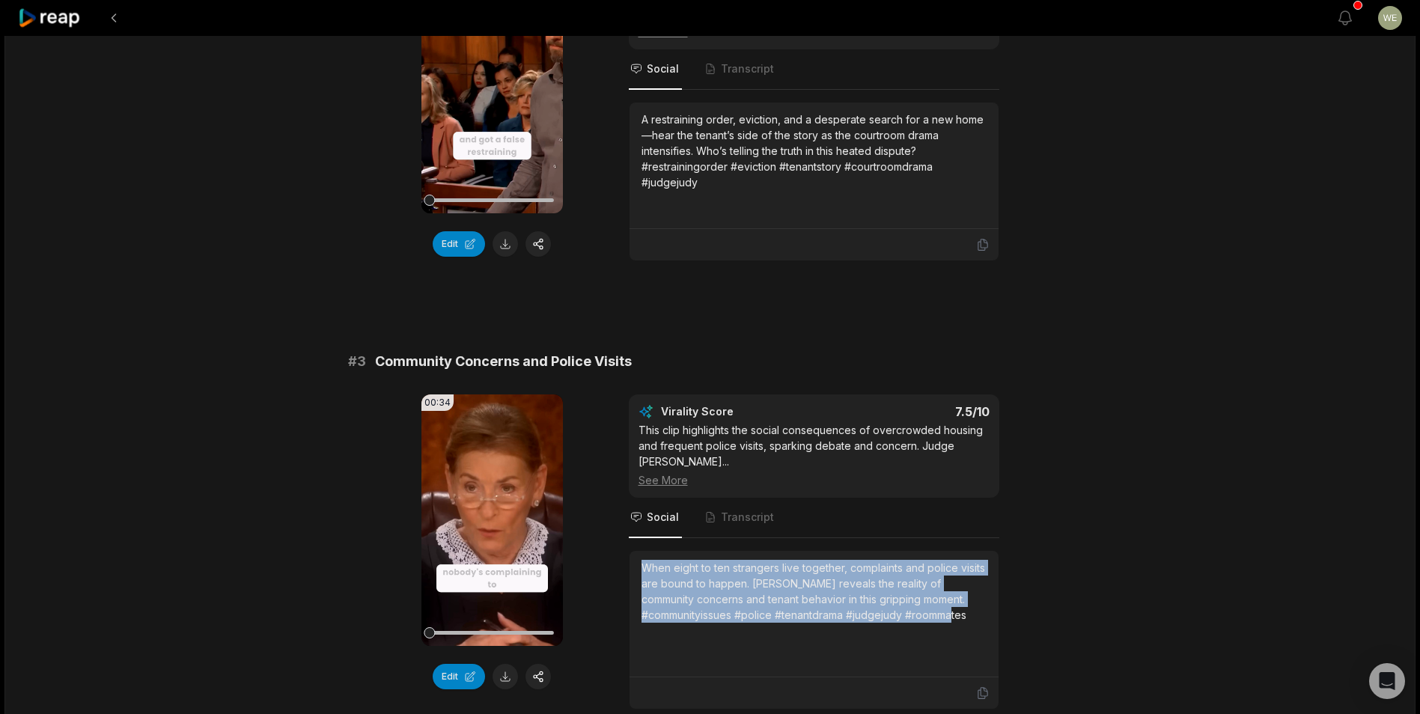
drag, startPoint x: 644, startPoint y: 551, endPoint x: 994, endPoint y: 614, distance: 356.0
click at [994, 614] on div "When eight to ten strangers live together, complaints and police visits are bou…" at bounding box center [813, 614] width 369 height 126
click at [67, 23] on icon at bounding box center [50, 18] width 64 height 20
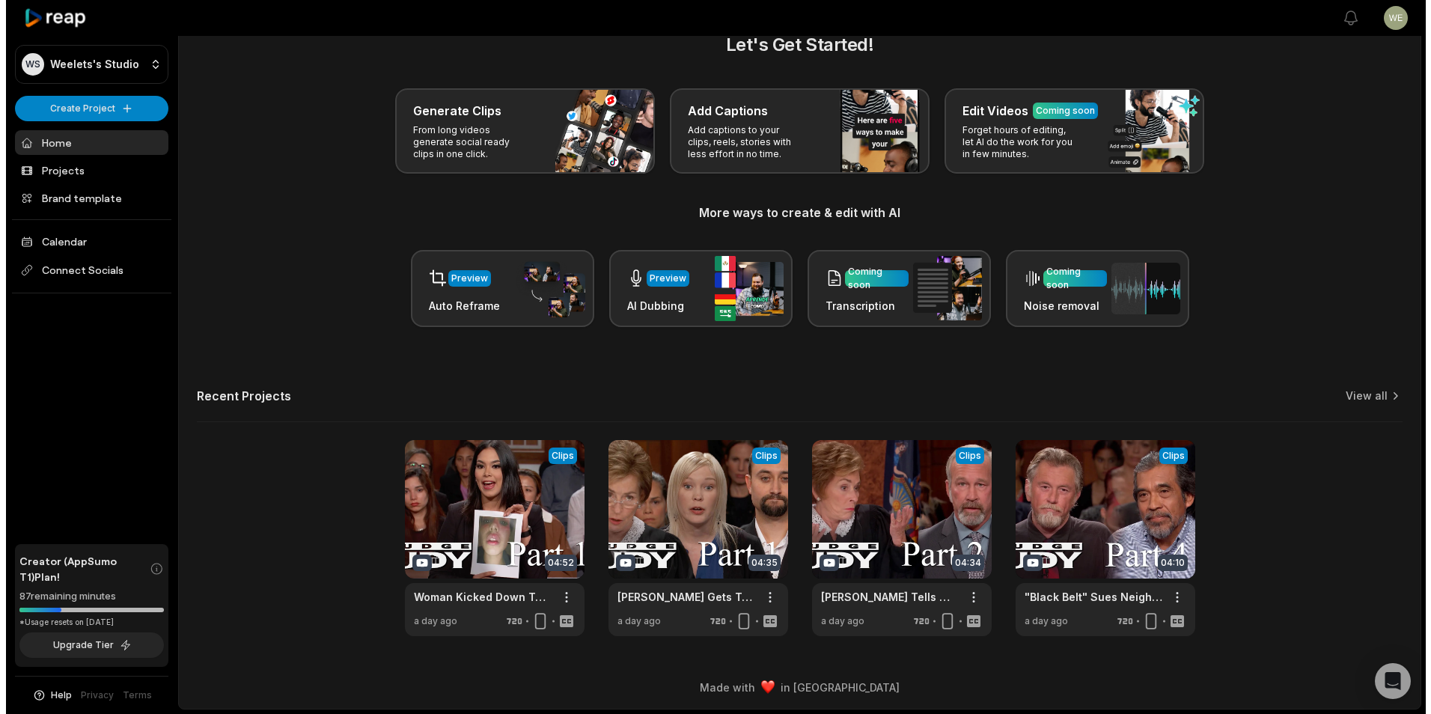
scroll to position [33, 0]
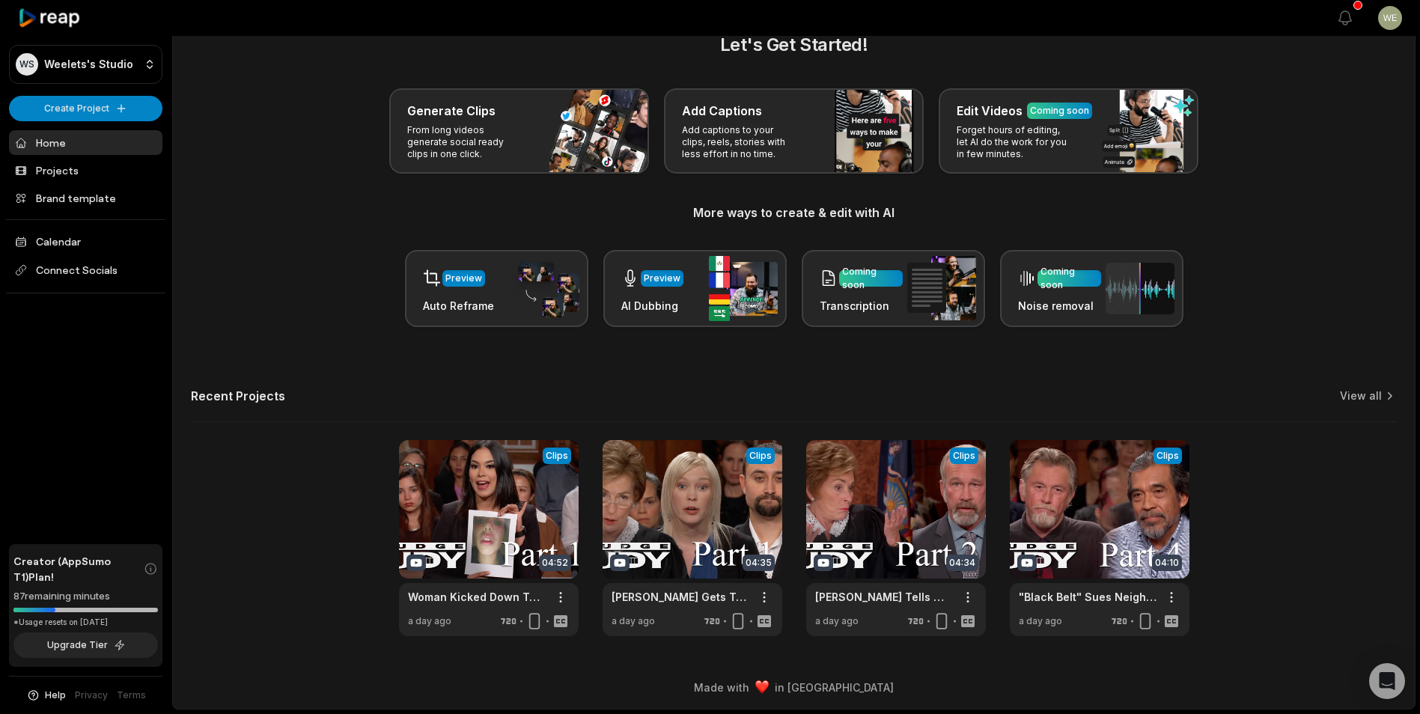
click at [109, 108] on html "WS Weelets's Studio Create Project Home Projects Brand template Calendar Connec…" at bounding box center [710, 324] width 1420 height 714
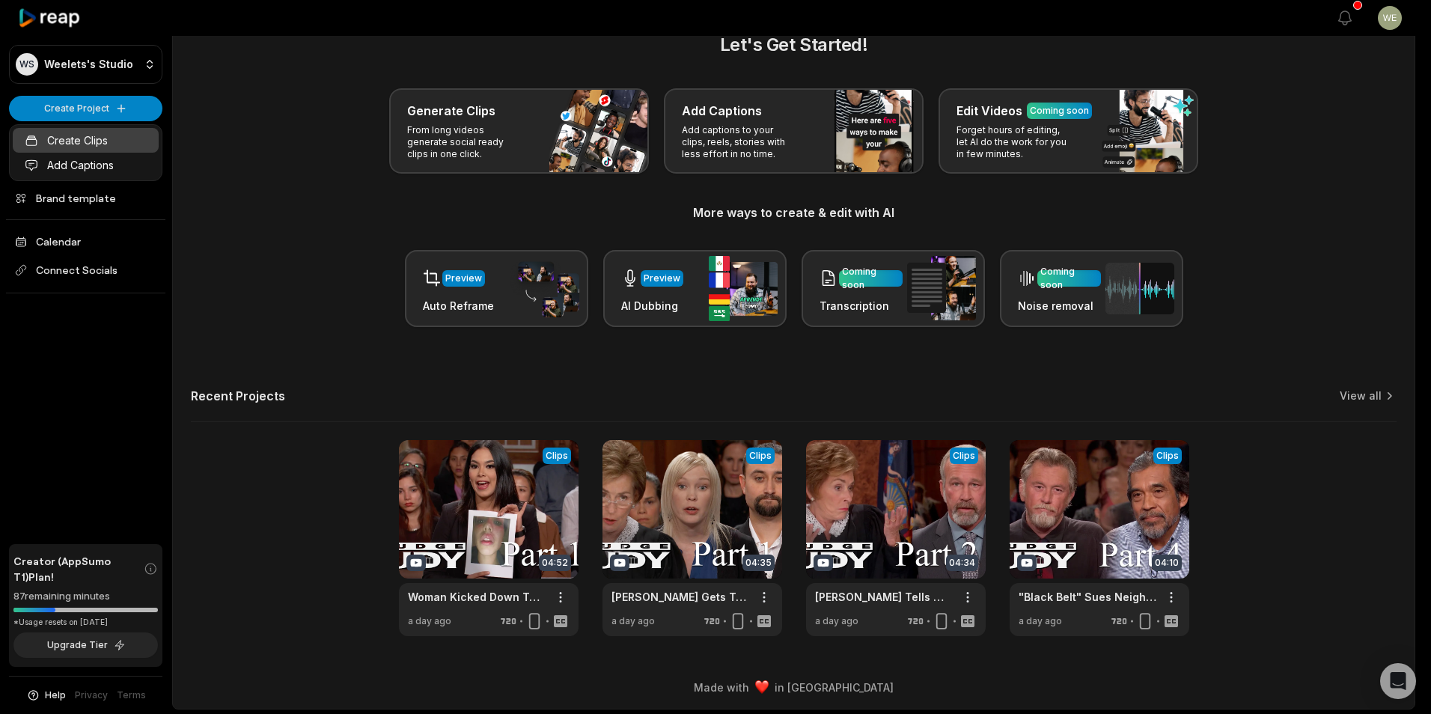
click at [92, 143] on link "Create Clips" at bounding box center [86, 140] width 146 height 25
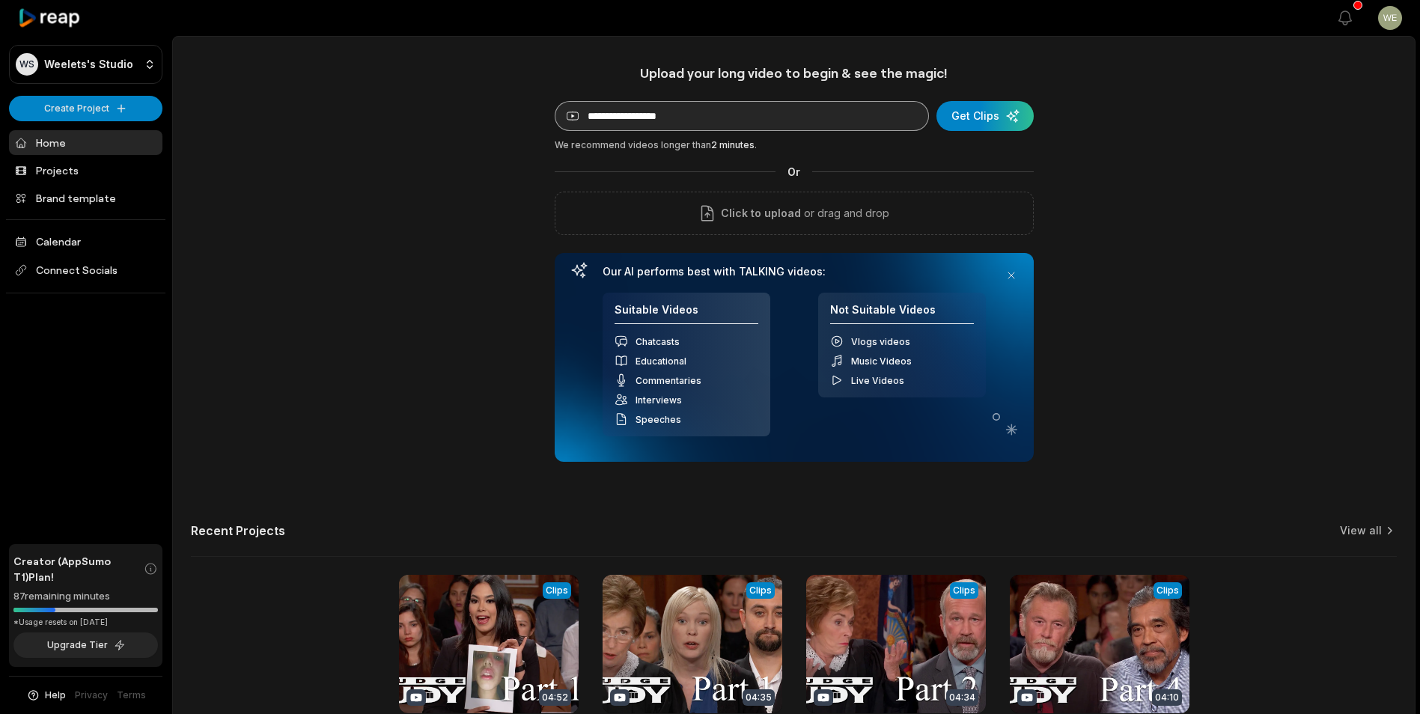
drag, startPoint x: 0, startPoint y: 0, endPoint x: 703, endPoint y: 120, distance: 713.6
type input "**********"
click at [993, 115] on div "submit" at bounding box center [984, 116] width 97 height 30
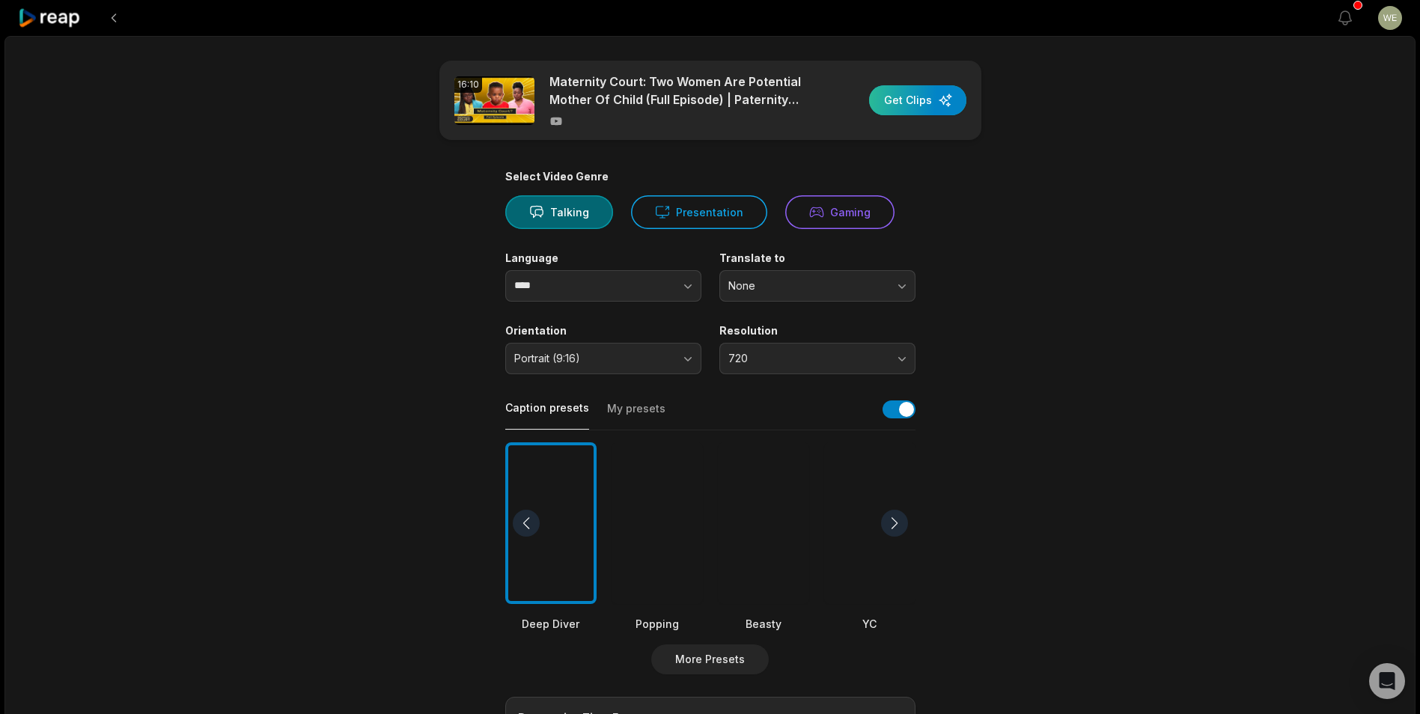
click at [905, 100] on div "button" at bounding box center [917, 100] width 97 height 30
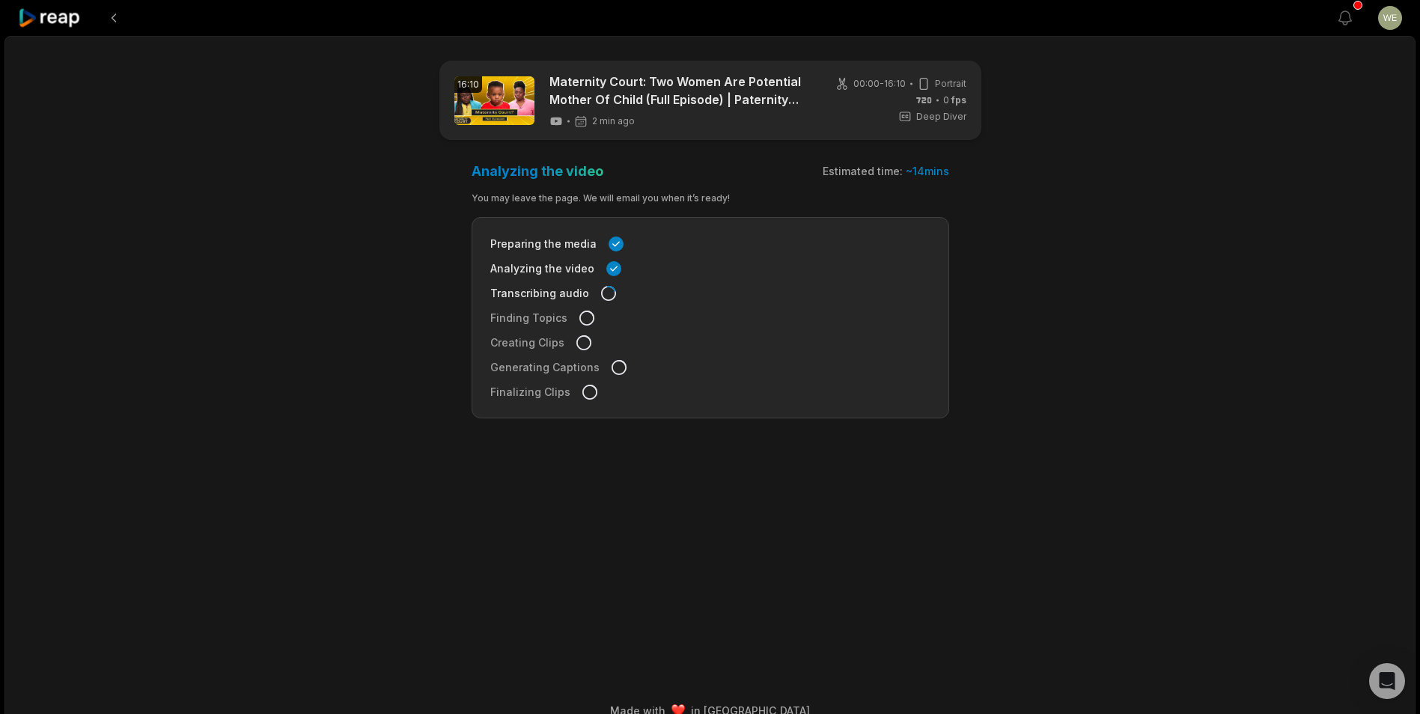
click at [59, 22] on icon at bounding box center [50, 18] width 64 height 20
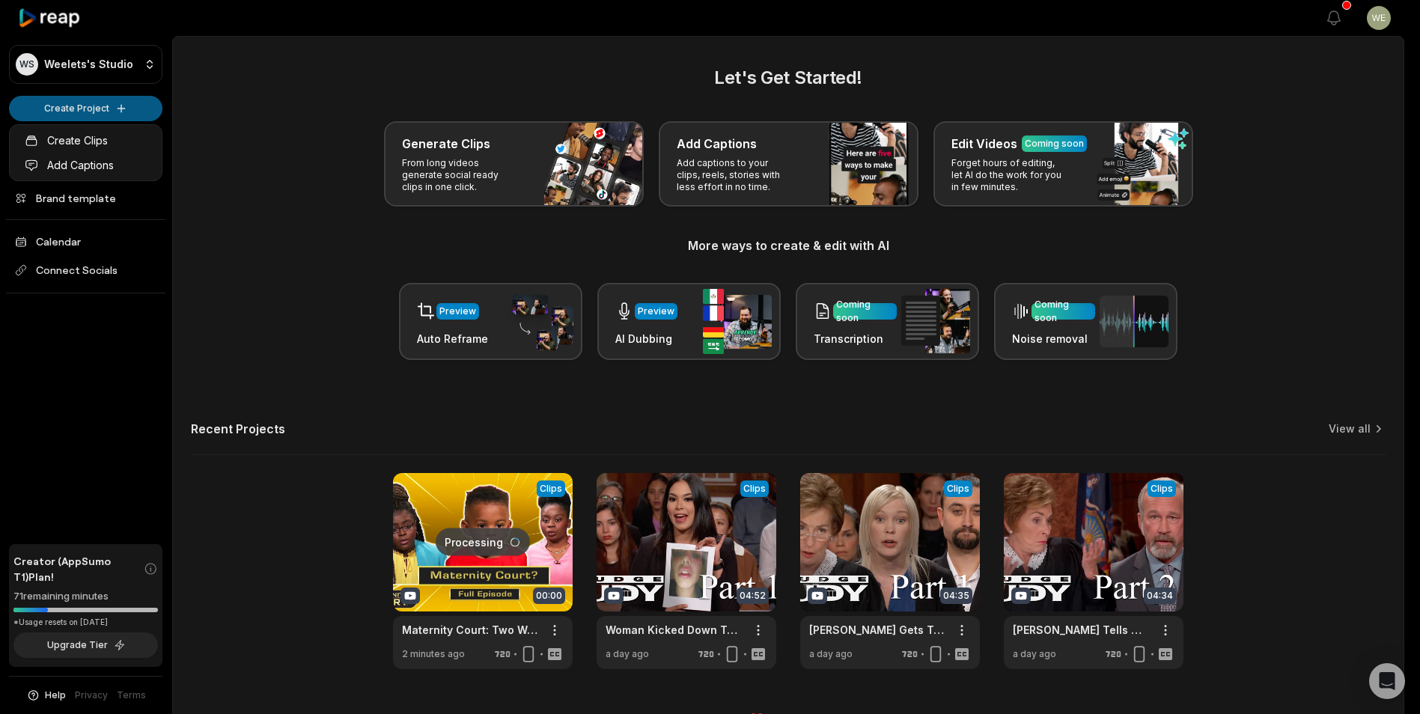
click at [100, 110] on html "WS Weelets's Studio Create Project Home Projects Brand template Calendar Connec…" at bounding box center [710, 357] width 1420 height 714
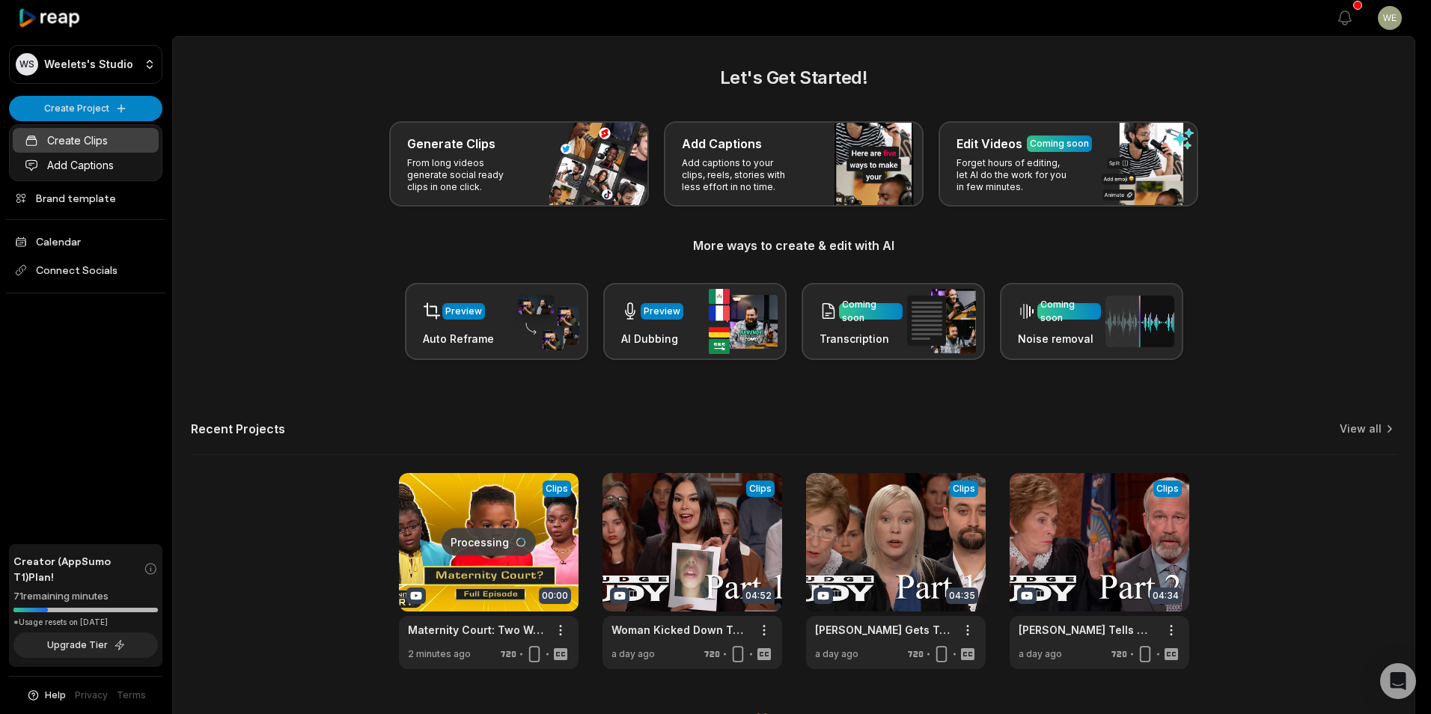
click at [88, 144] on link "Create Clips" at bounding box center [86, 140] width 146 height 25
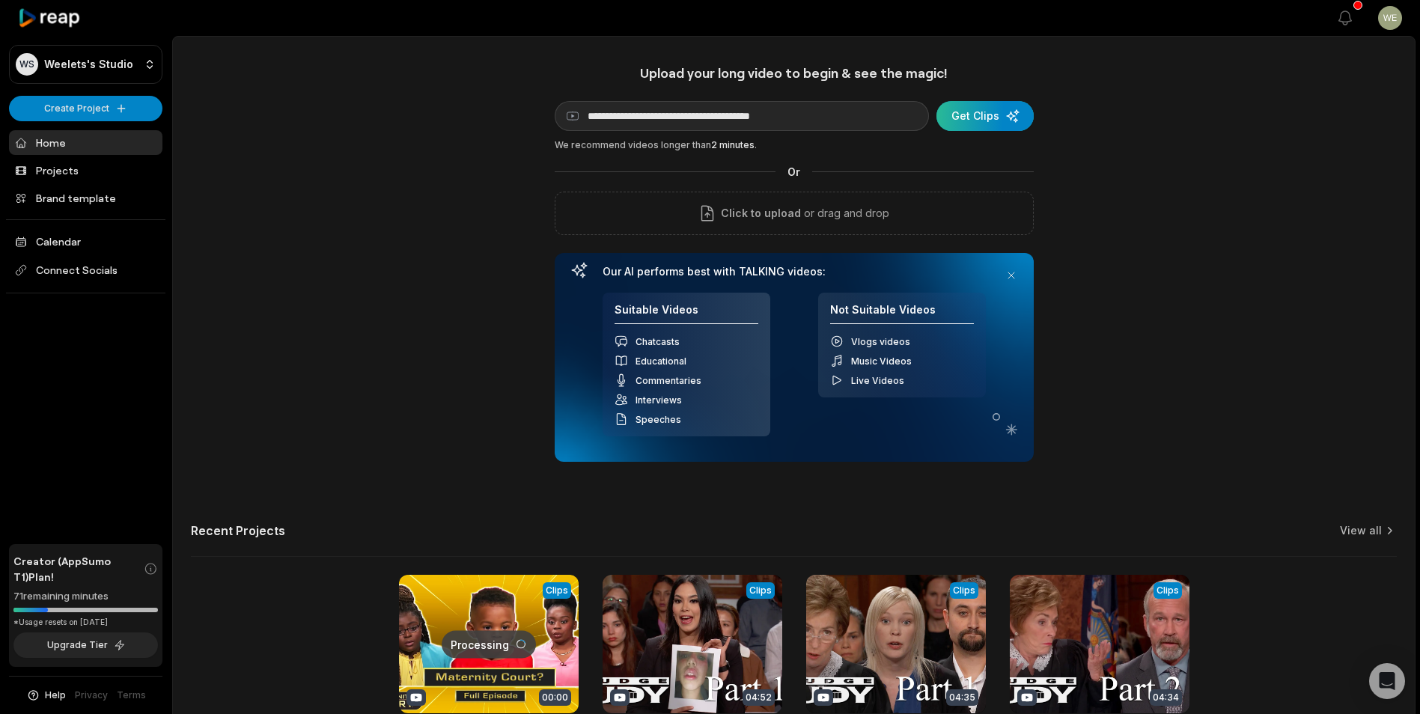
type input "**********"
click at [995, 120] on div "submit" at bounding box center [984, 116] width 97 height 30
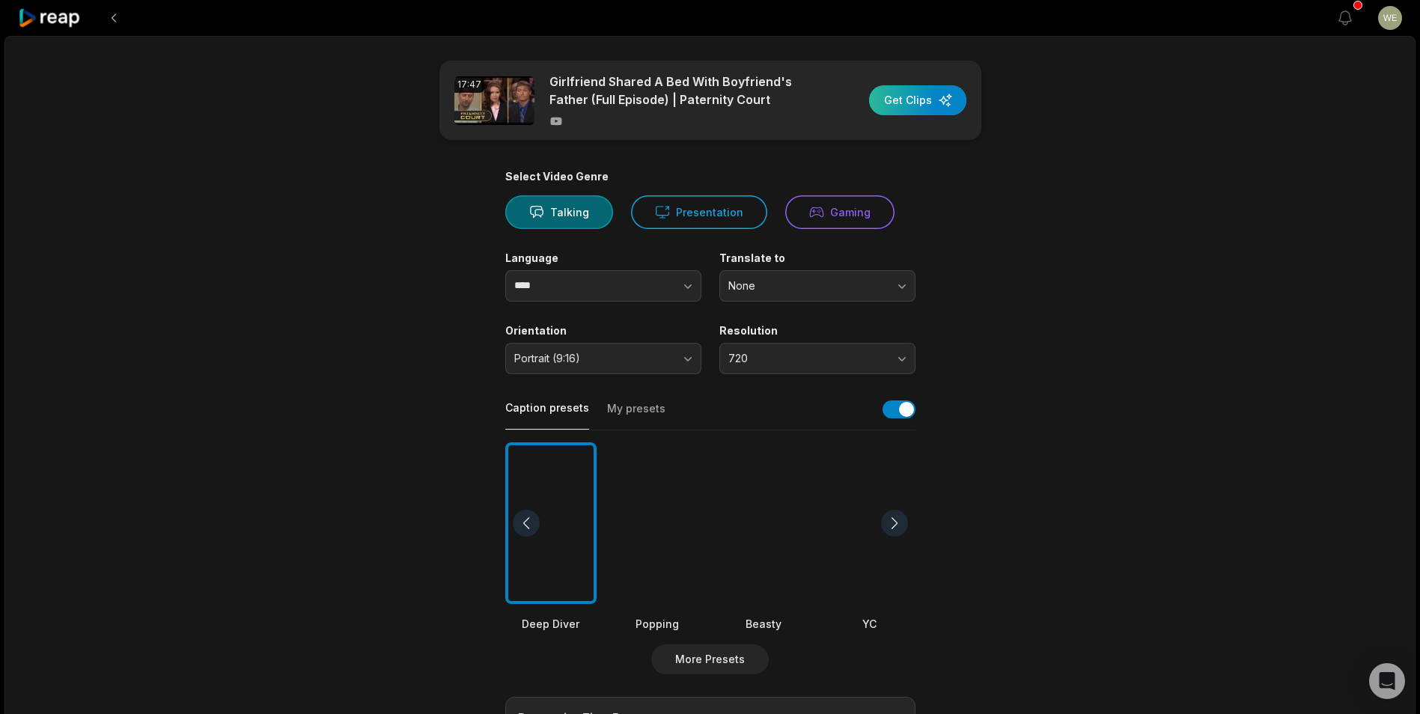
click at [896, 103] on div "button" at bounding box center [917, 100] width 97 height 30
